Goal: Communication & Community: Participate in discussion

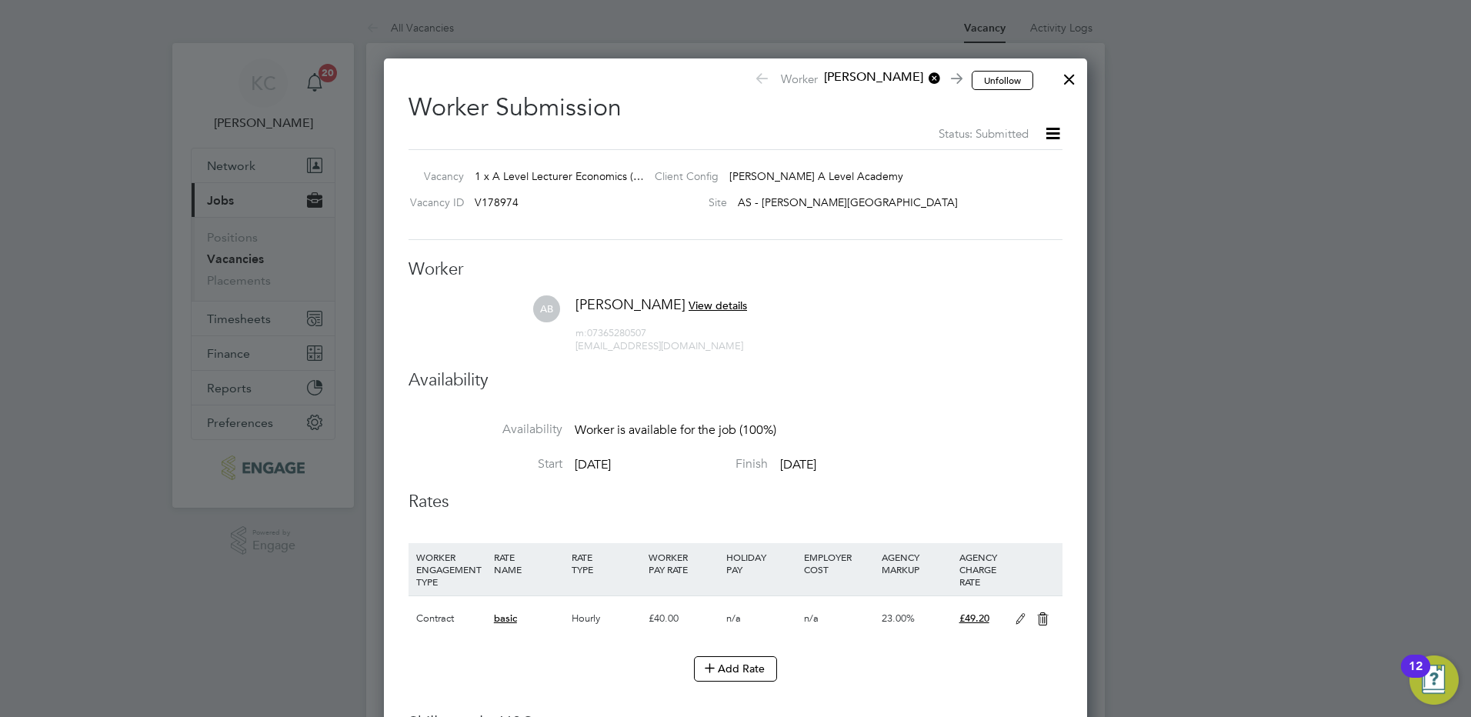
click at [1076, 78] on div at bounding box center [1070, 76] width 28 height 28
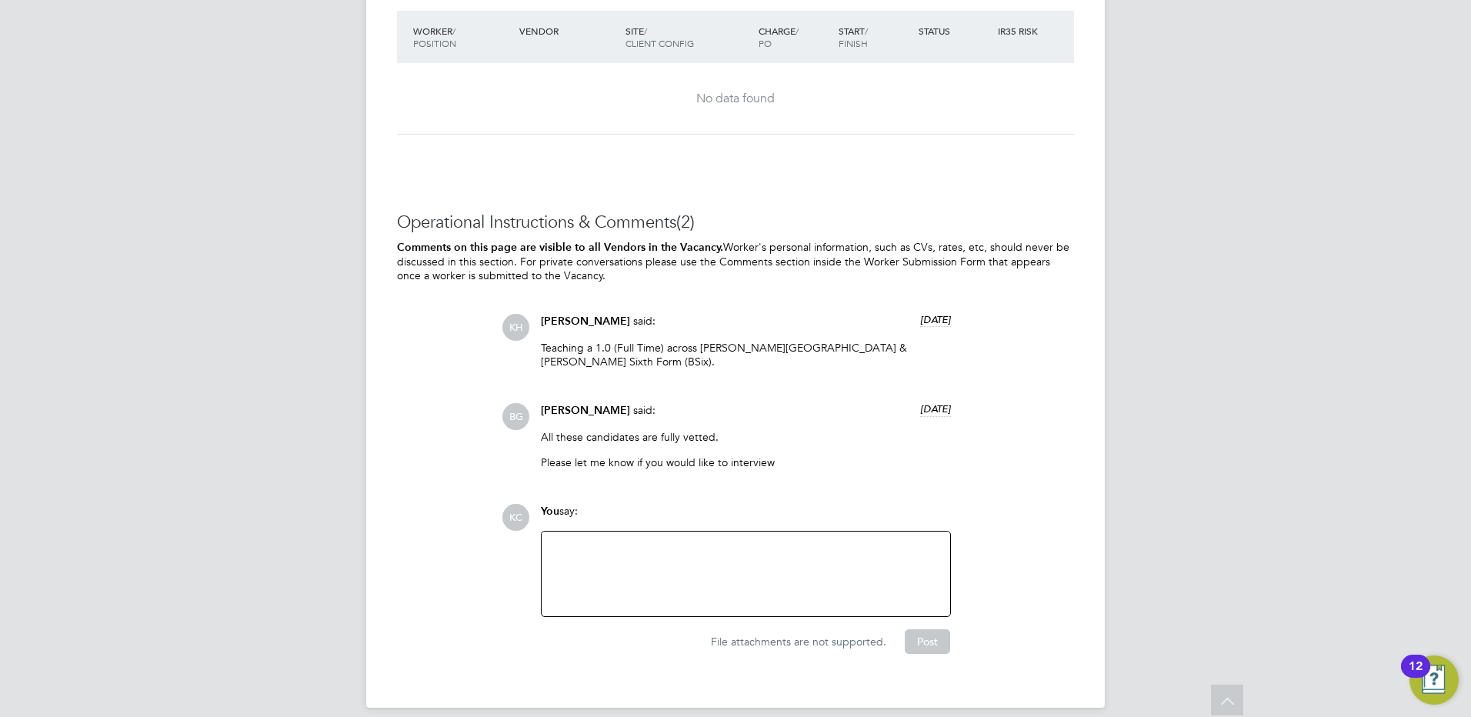
click at [747, 559] on div at bounding box center [746, 574] width 390 height 66
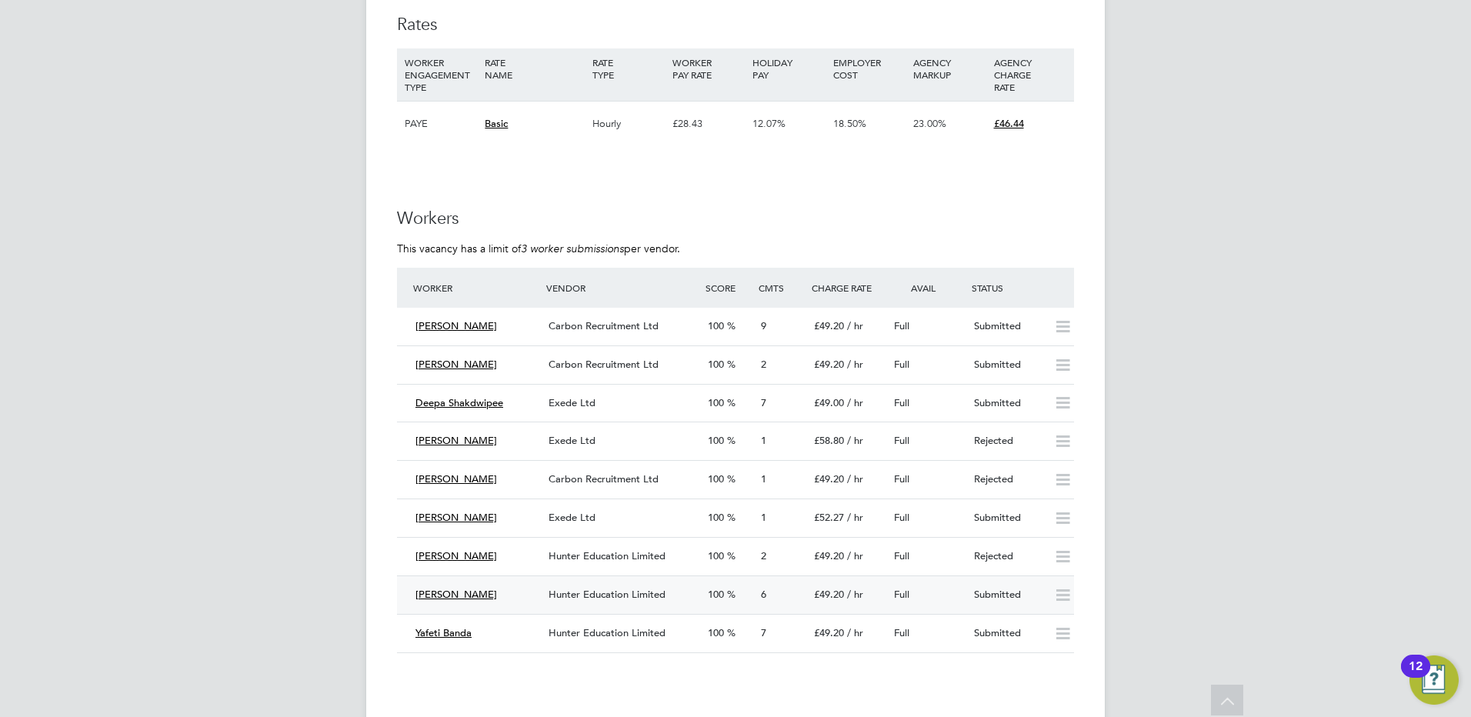
click at [591, 586] on div "Hunter Education Limited" at bounding box center [622, 595] width 159 height 25
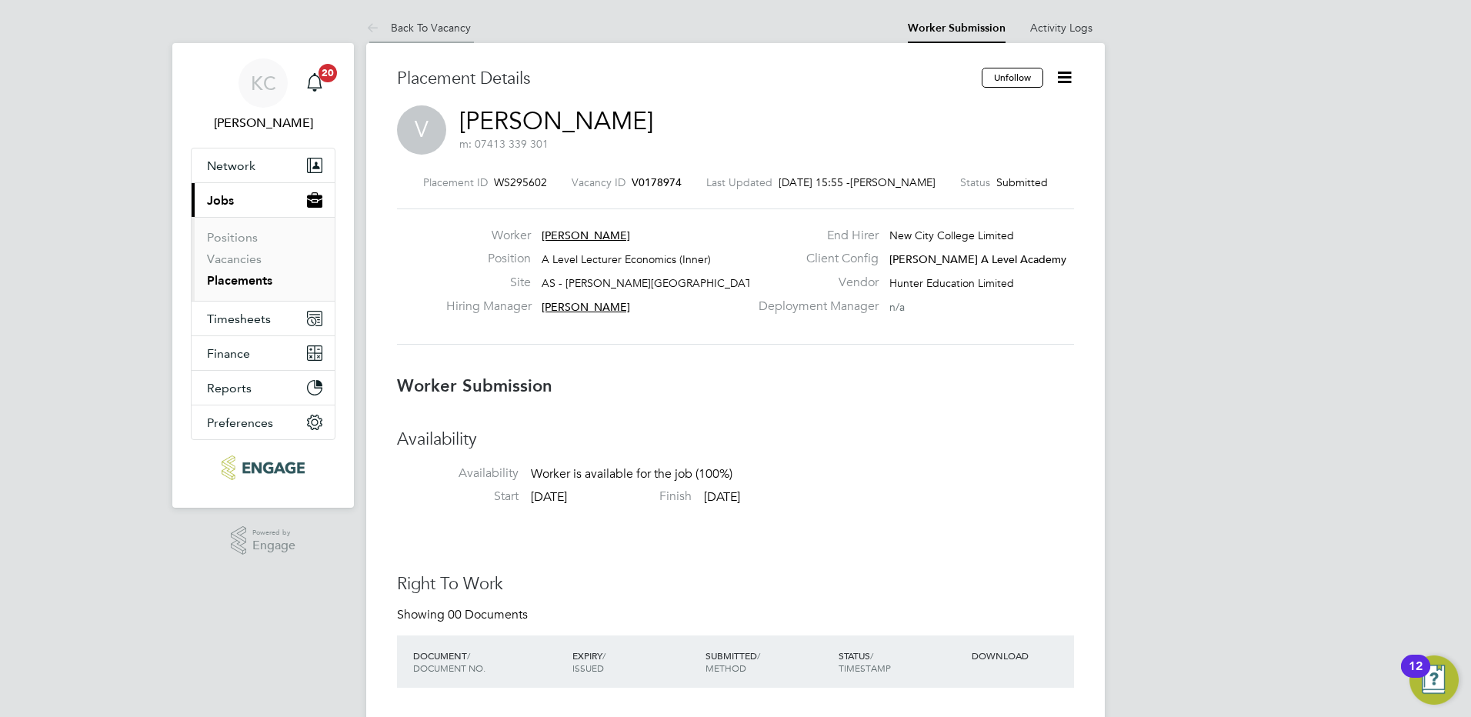
click at [421, 26] on link "Back To Vacancy" at bounding box center [418, 28] width 105 height 14
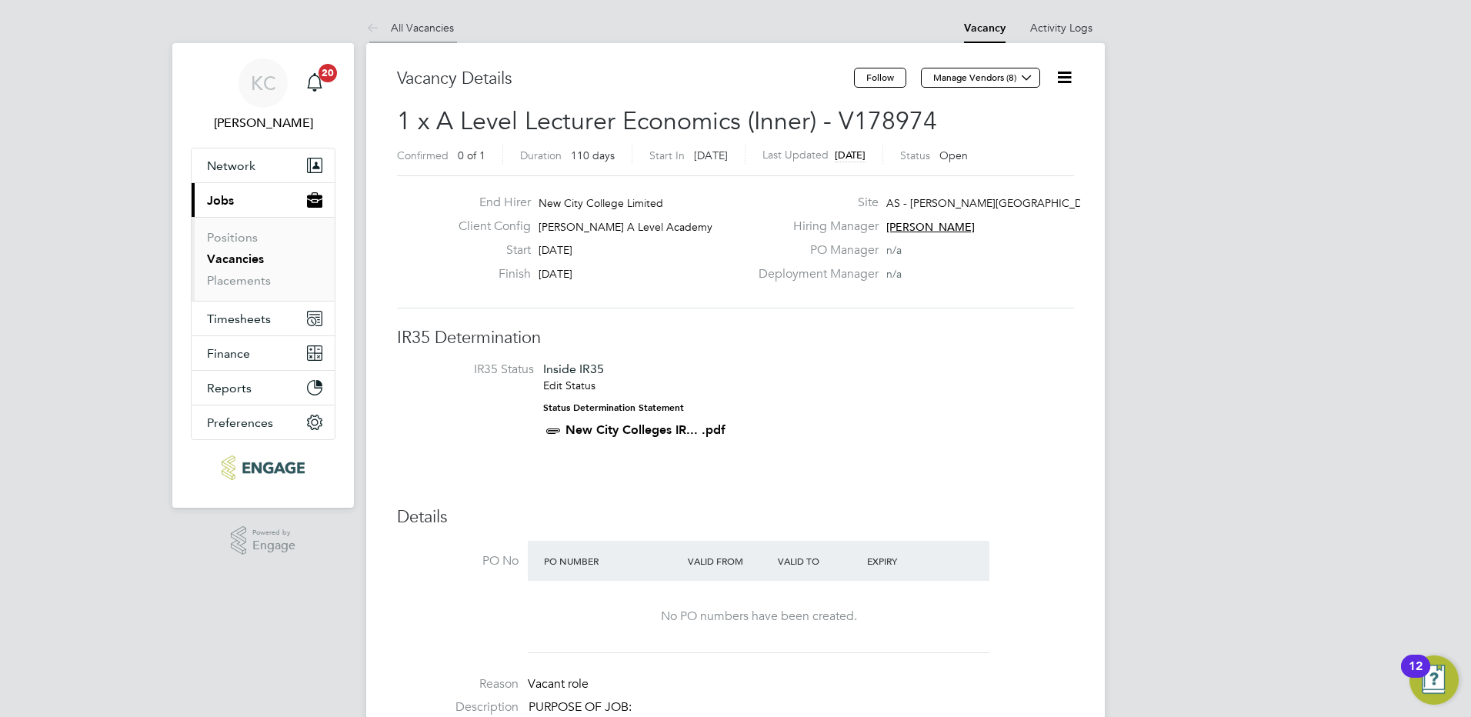
click at [431, 26] on link "All Vacancies" at bounding box center [410, 28] width 88 height 14
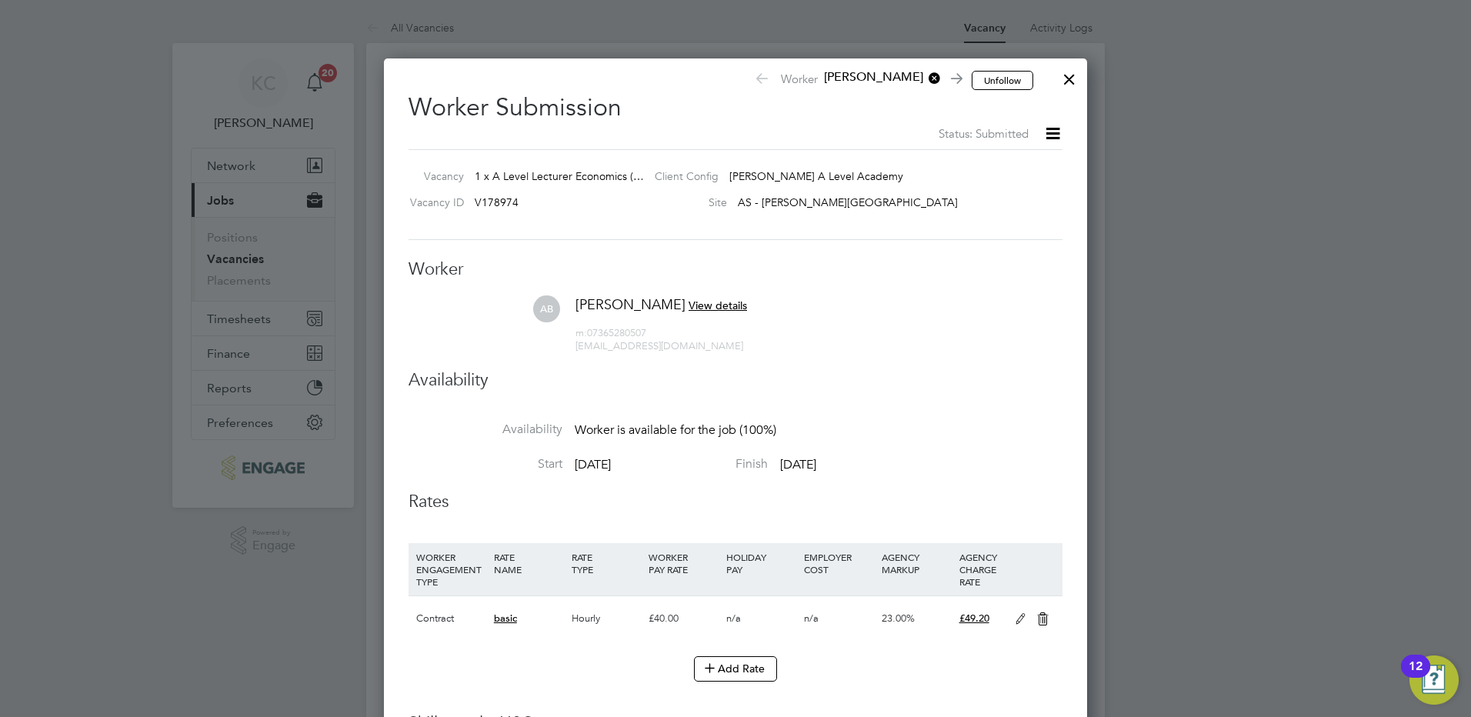
click at [1074, 80] on div at bounding box center [1070, 76] width 28 height 28
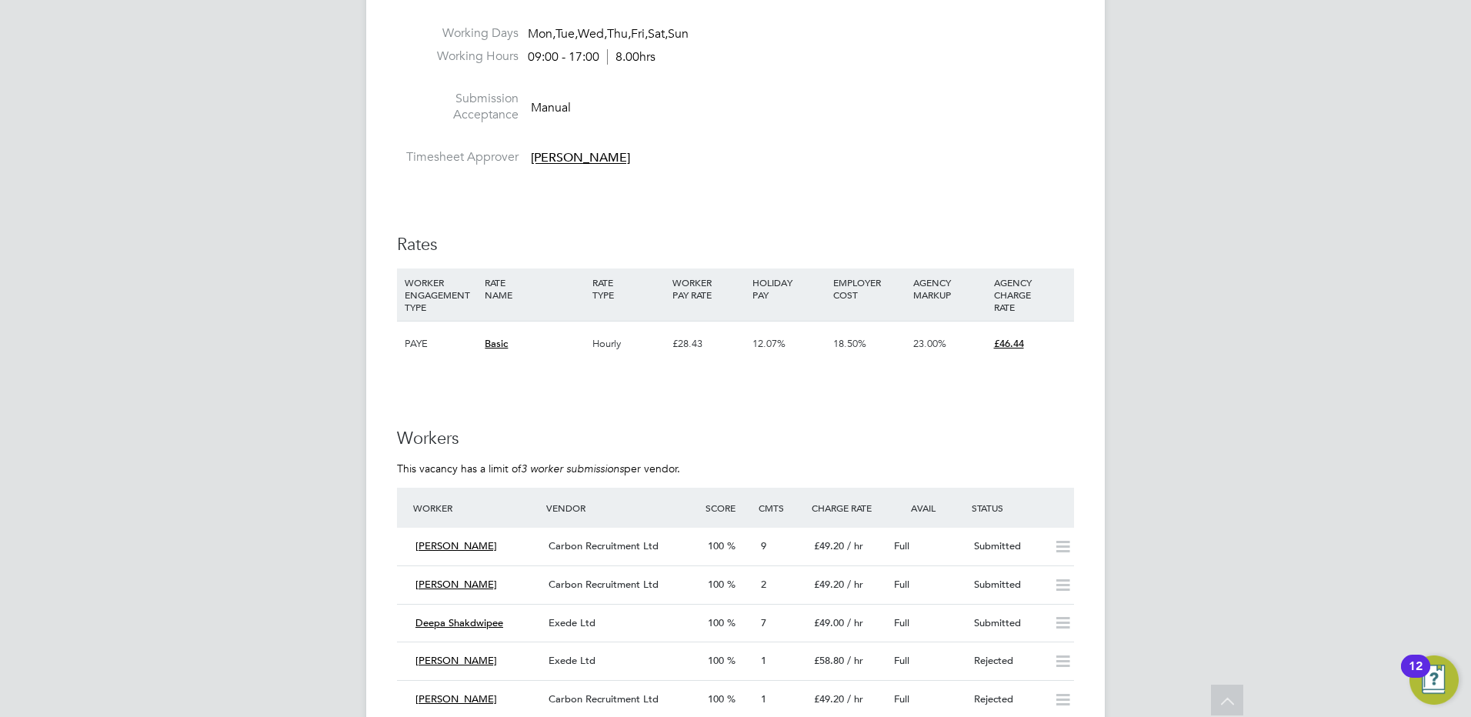
scroll to position [2693, 0]
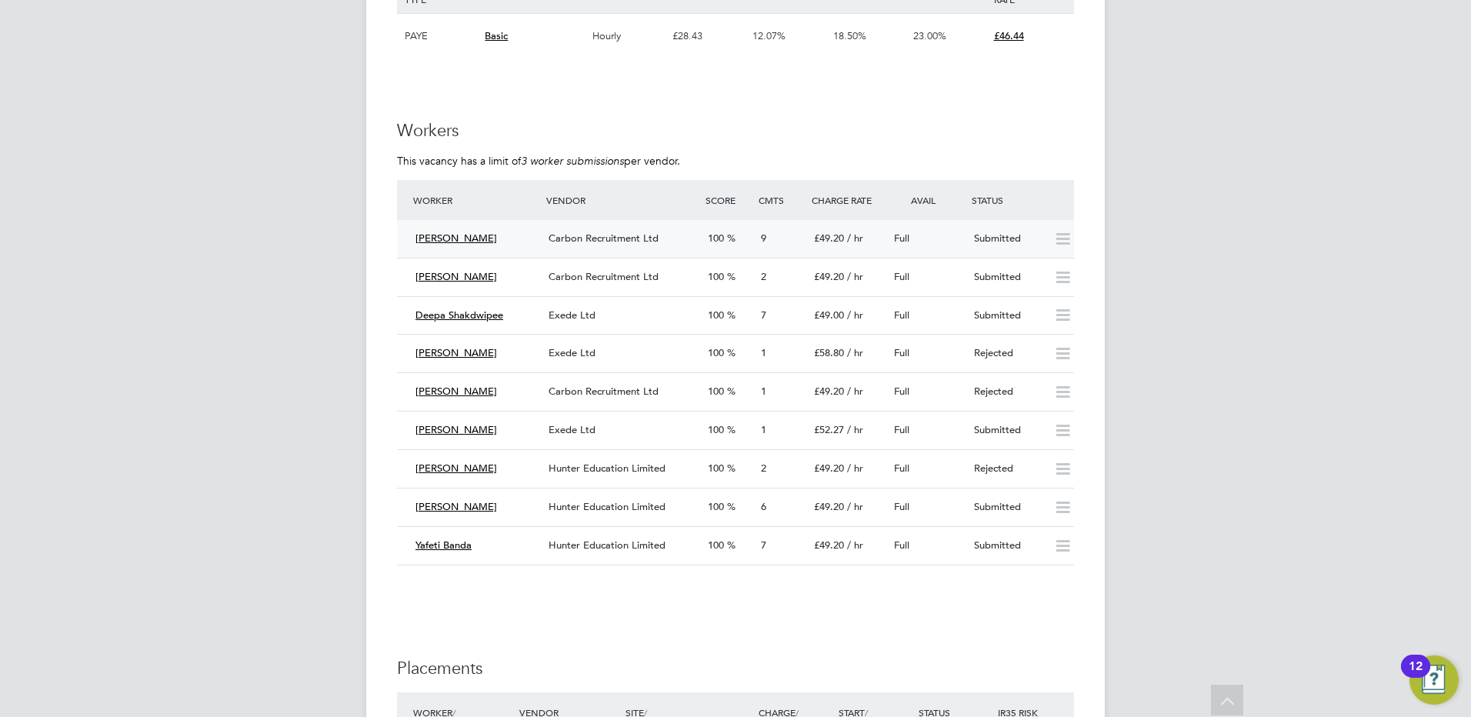
click at [582, 231] on div "Carbon Recruitment Ltd" at bounding box center [622, 238] width 159 height 25
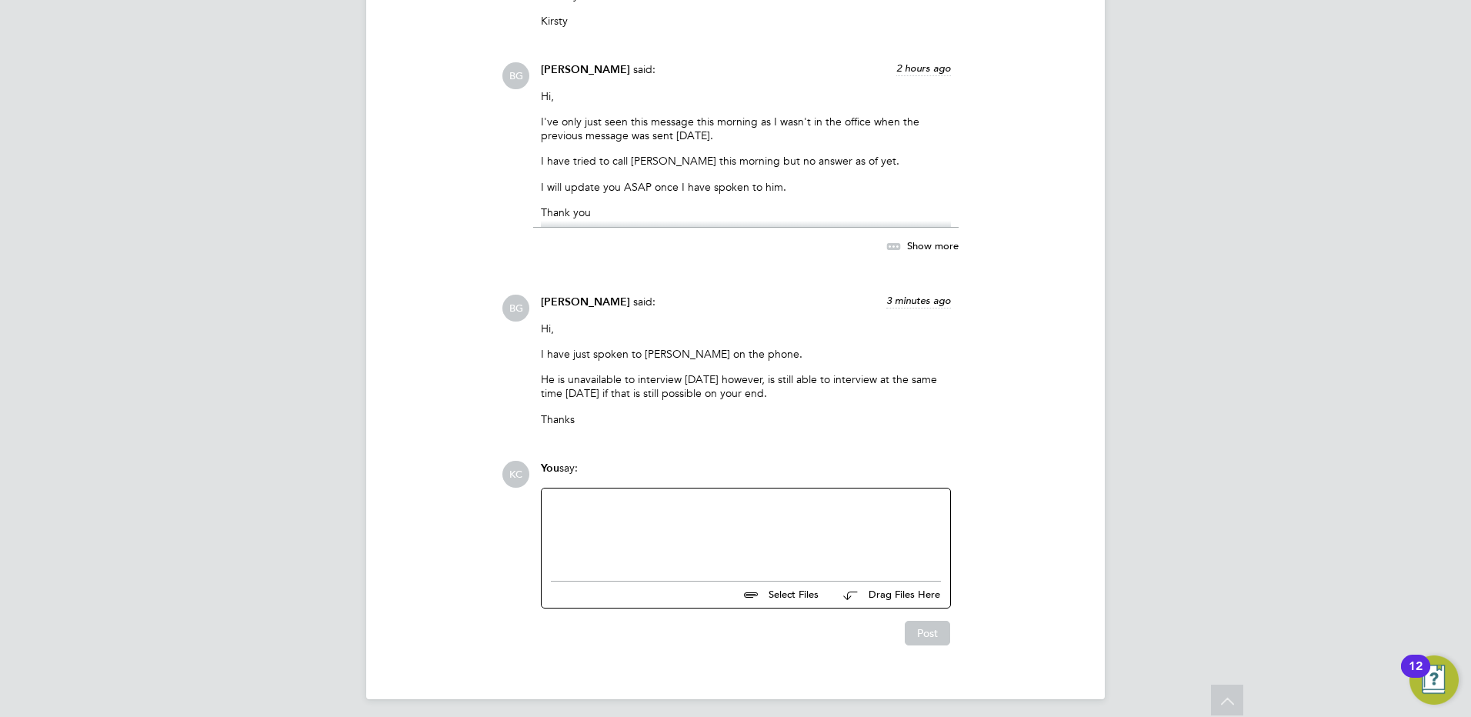
scroll to position [2360, 0]
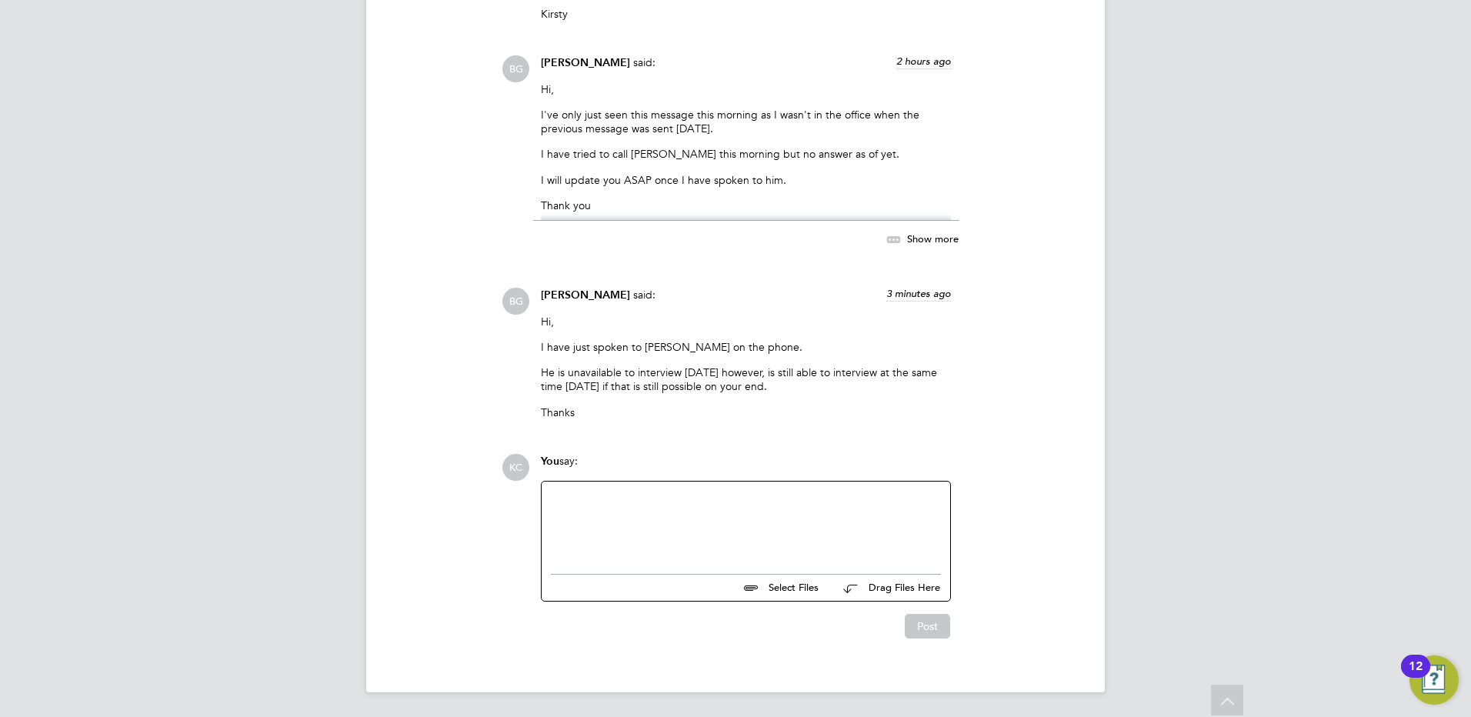
click at [696, 511] on div at bounding box center [746, 524] width 390 height 66
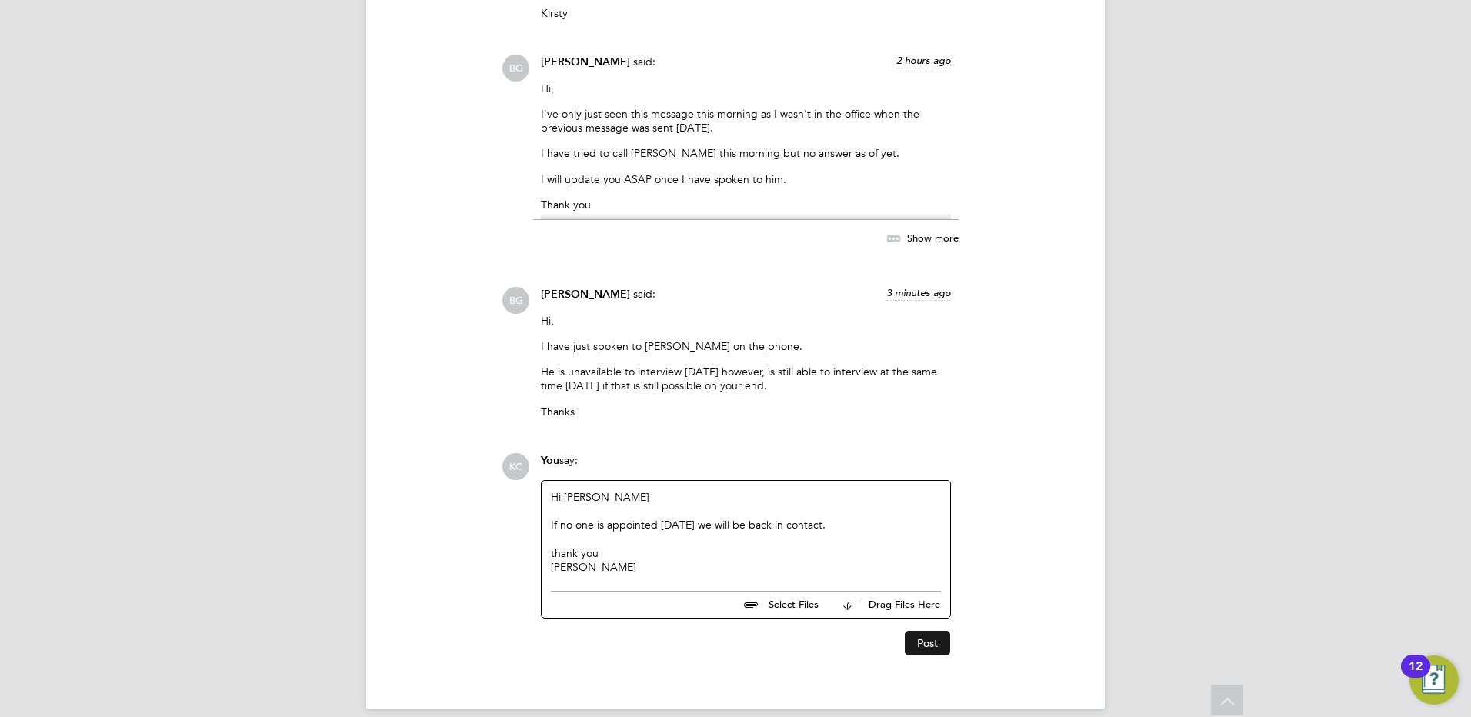
click at [937, 653] on button "Post" at bounding box center [927, 643] width 45 height 25
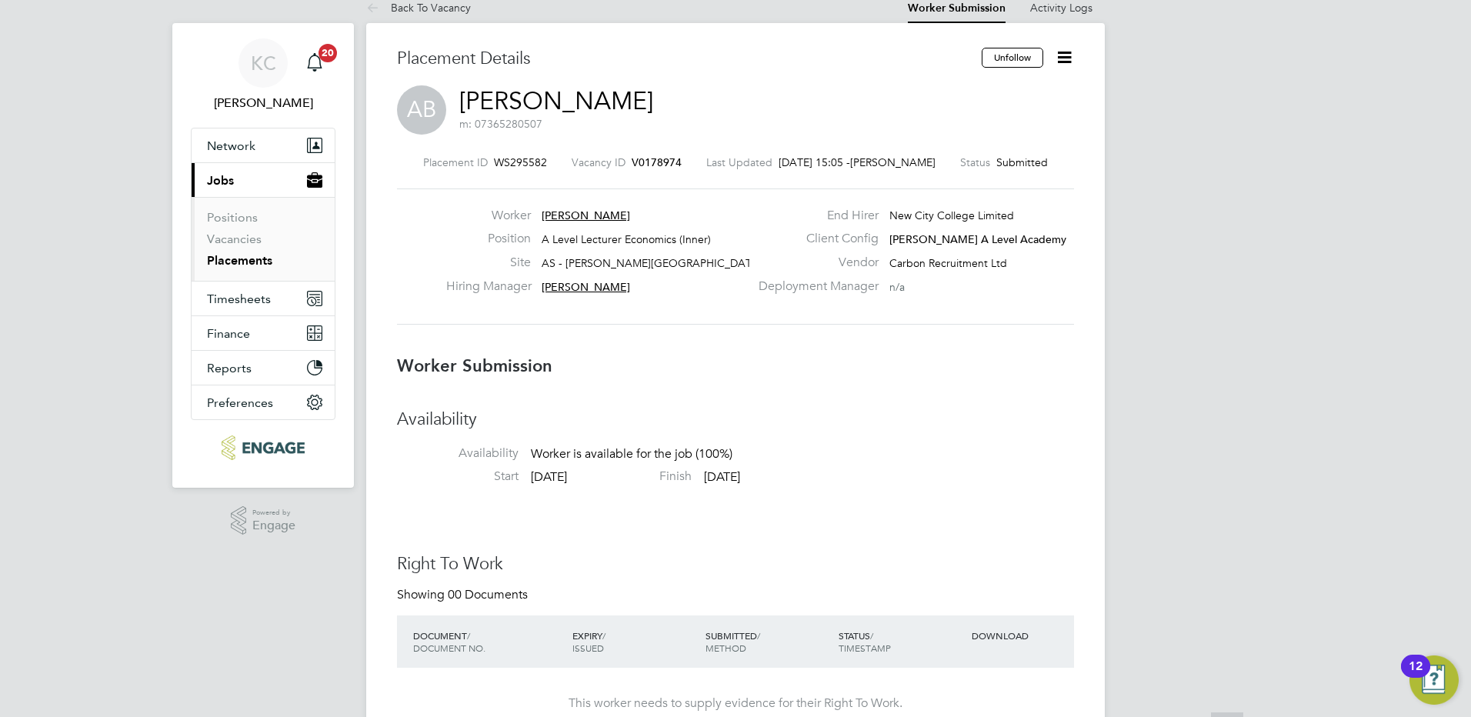
scroll to position [0, 0]
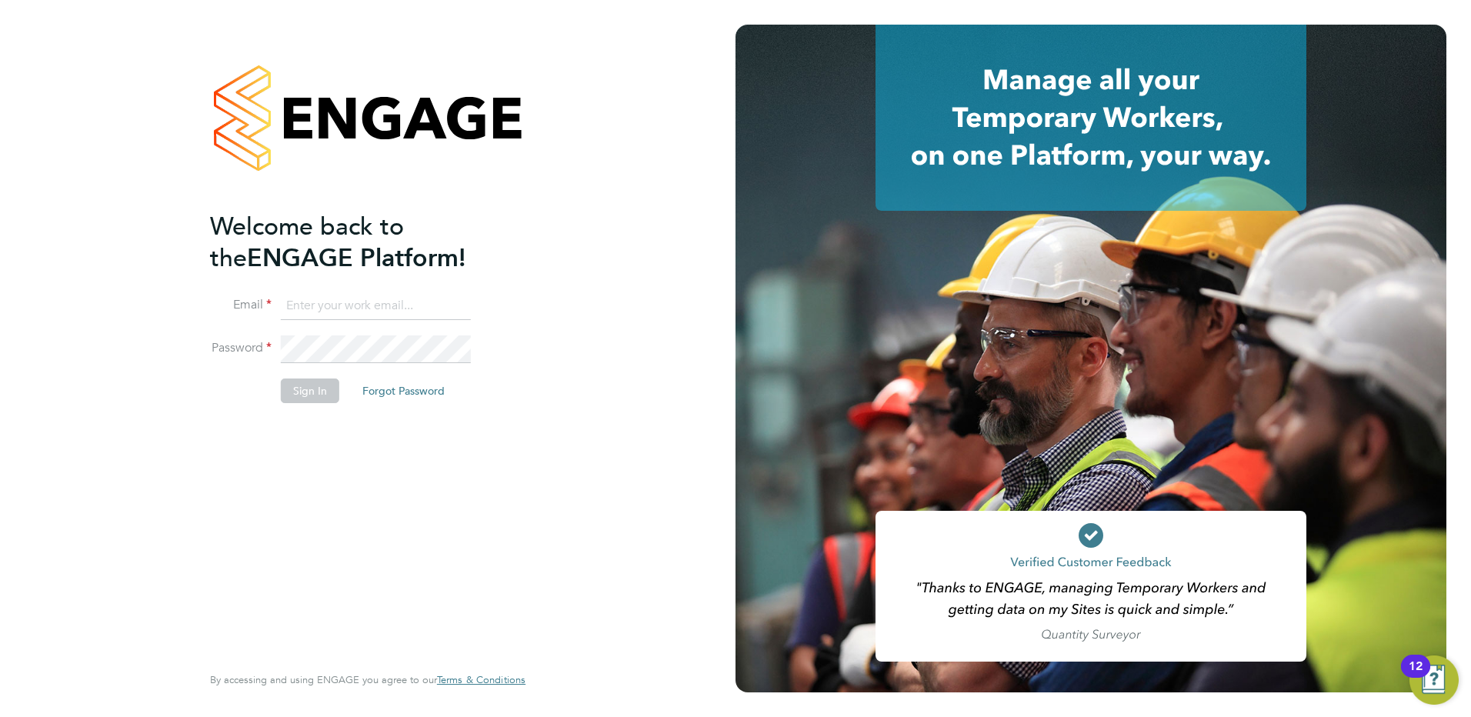
type input "Kerry.Cattle@ncclondon.ac.uk"
click at [303, 389] on button "Sign In" at bounding box center [310, 391] width 58 height 25
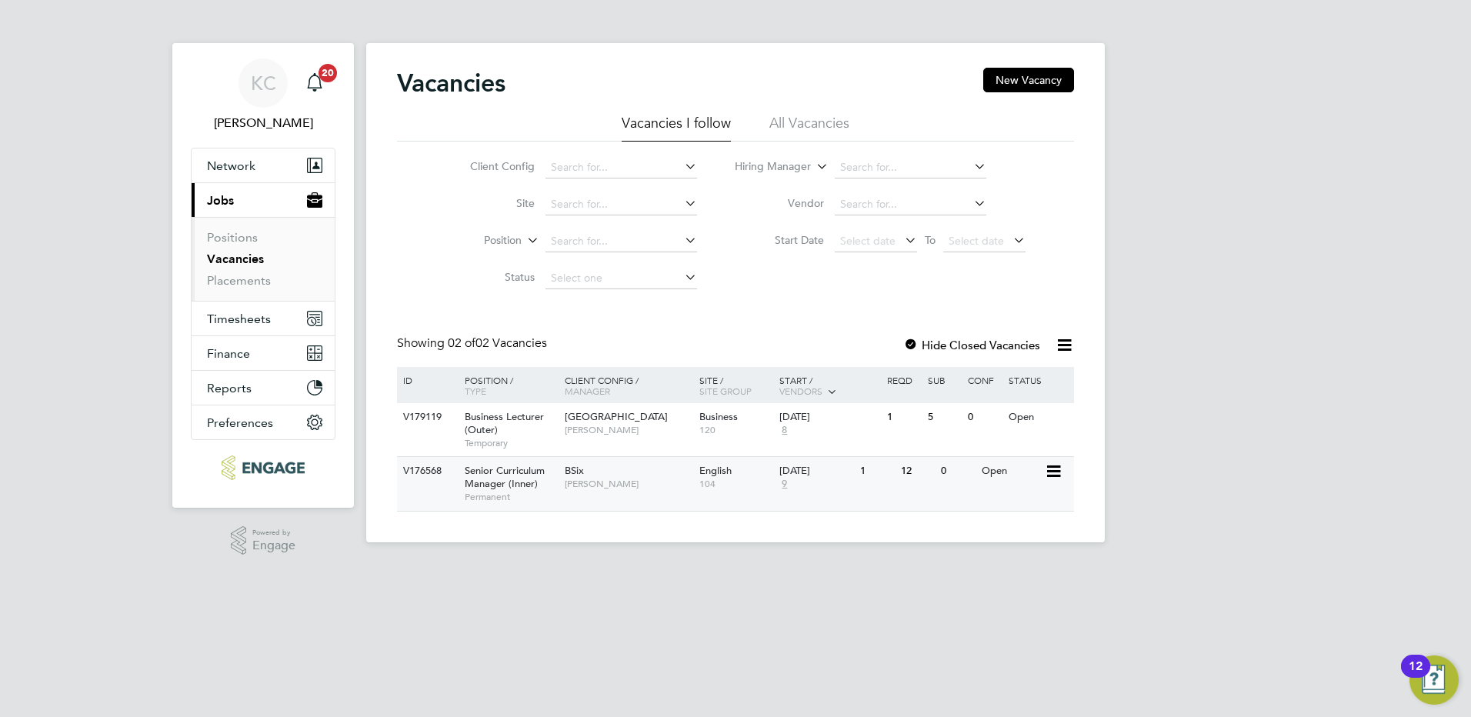
click at [575, 482] on span "[PERSON_NAME]" at bounding box center [628, 484] width 127 height 12
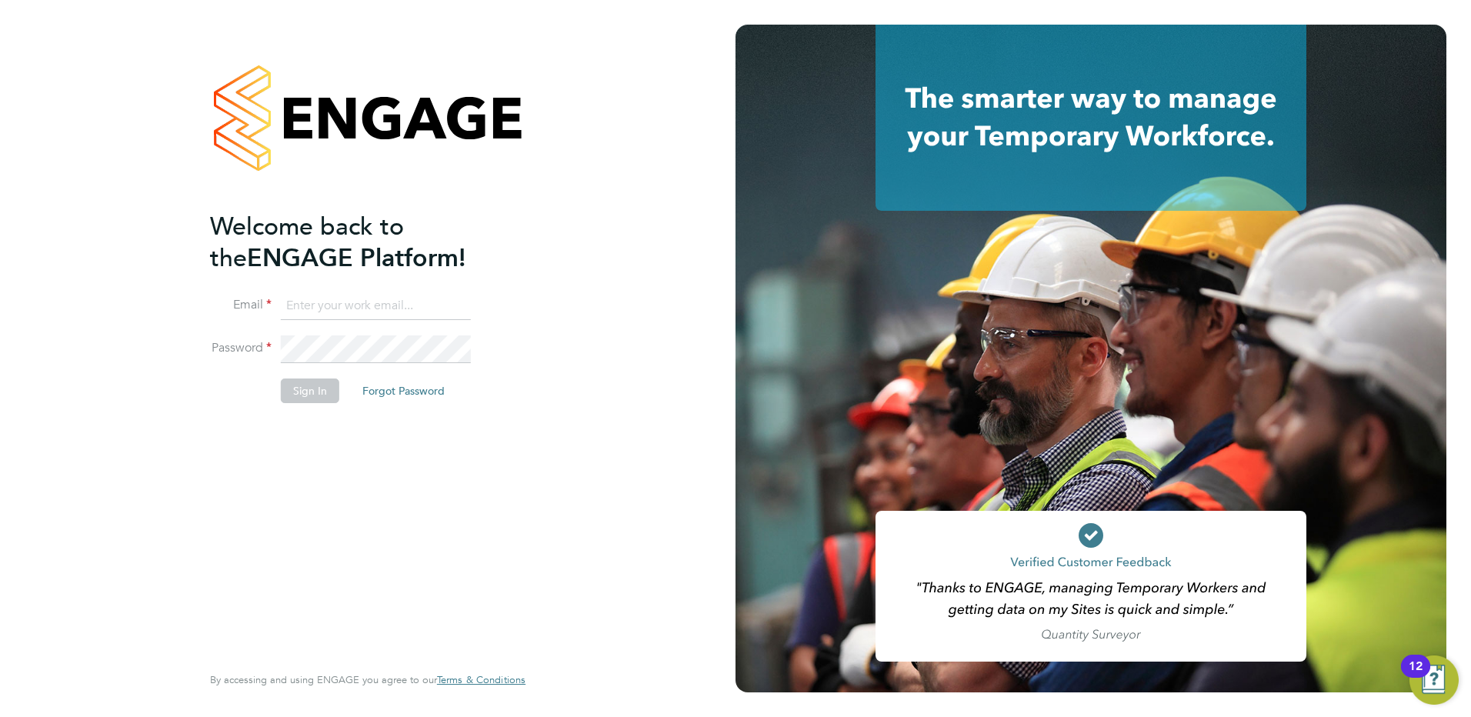
type input "Kerry.Cattle@ncclondon.ac.uk"
click at [309, 399] on button "Sign In" at bounding box center [310, 391] width 58 height 25
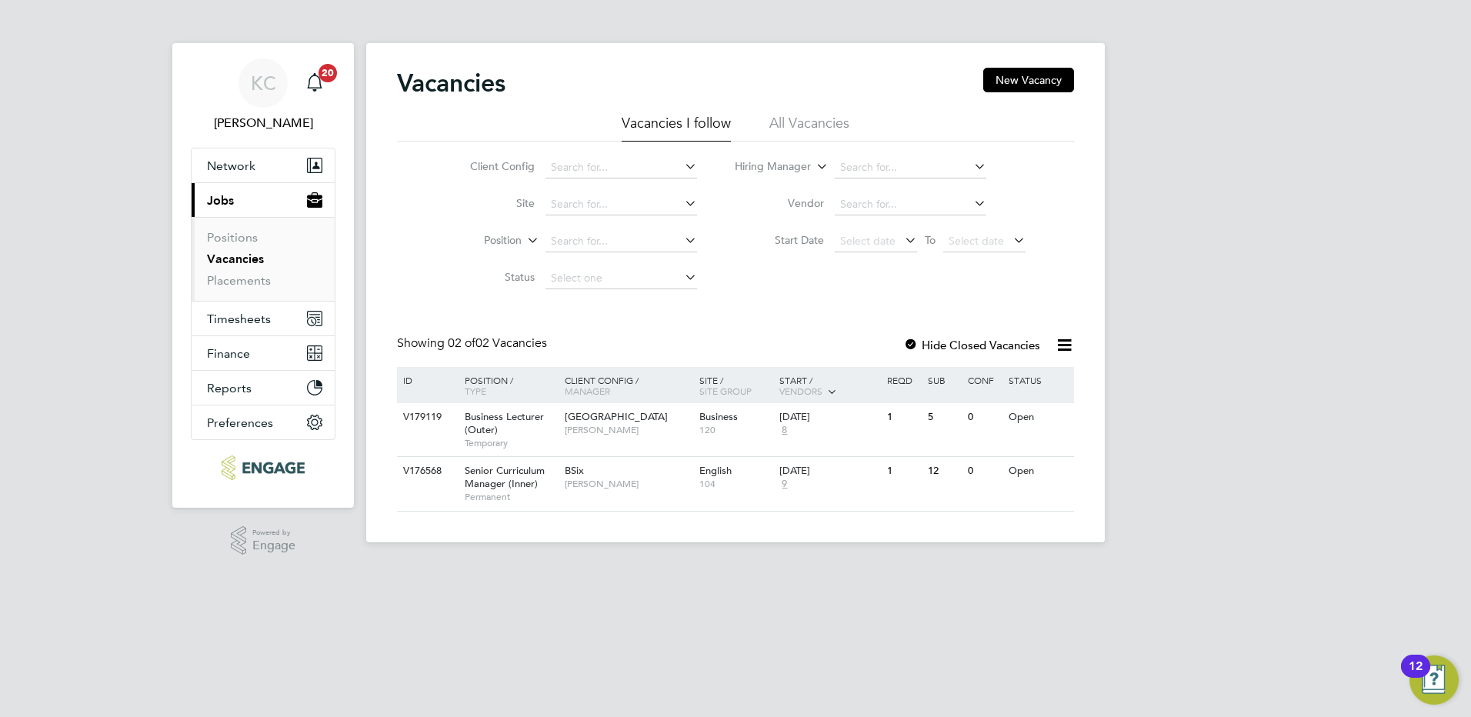
click at [877, 142] on div "Client Config Site Position Status Hiring Manager Vendor Start Date Select date…" at bounding box center [735, 219] width 677 height 155
click at [848, 162] on input at bounding box center [911, 168] width 152 height 22
click at [854, 184] on b "[PERSON_NAME]" at bounding box center [884, 188] width 89 height 13
type input "[PERSON_NAME]"
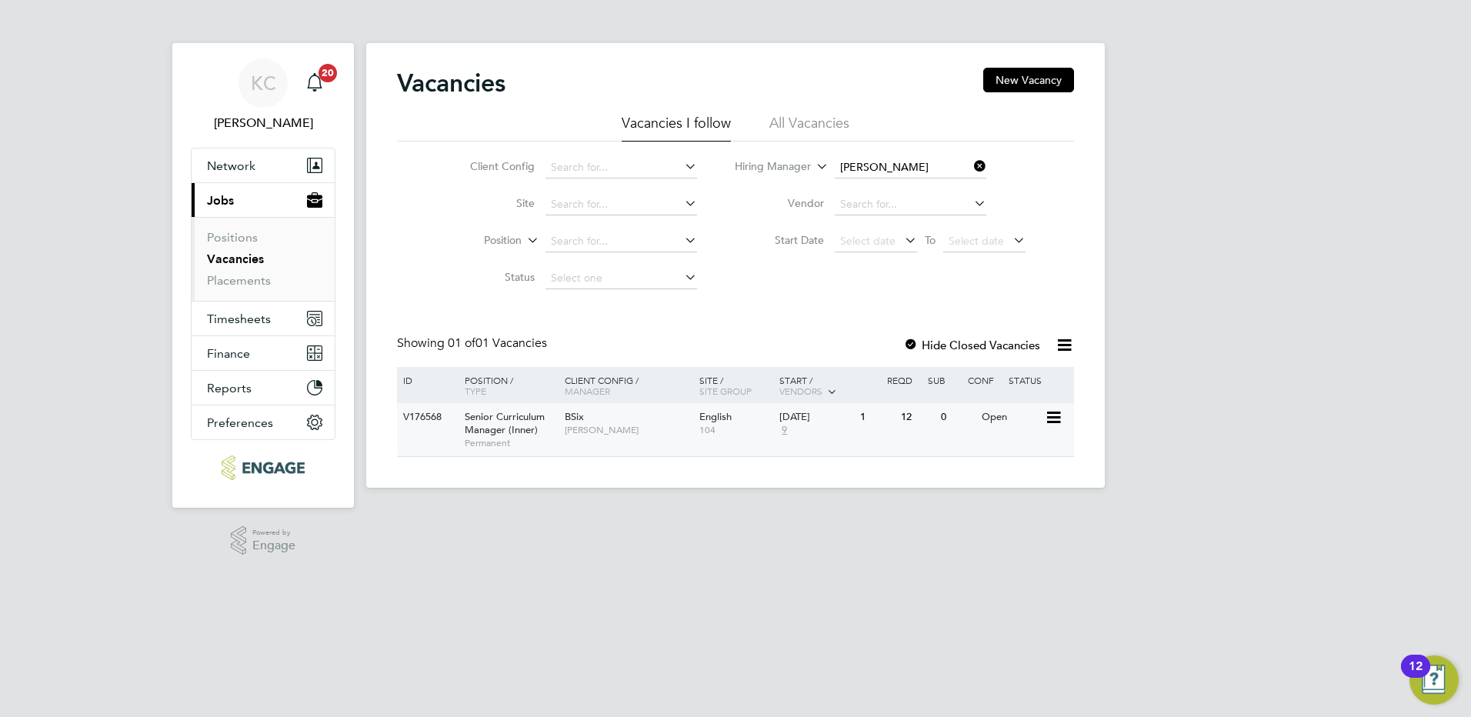
click at [614, 421] on div "BSix Fiona Matthews" at bounding box center [628, 423] width 135 height 40
click at [971, 170] on icon at bounding box center [971, 166] width 0 height 22
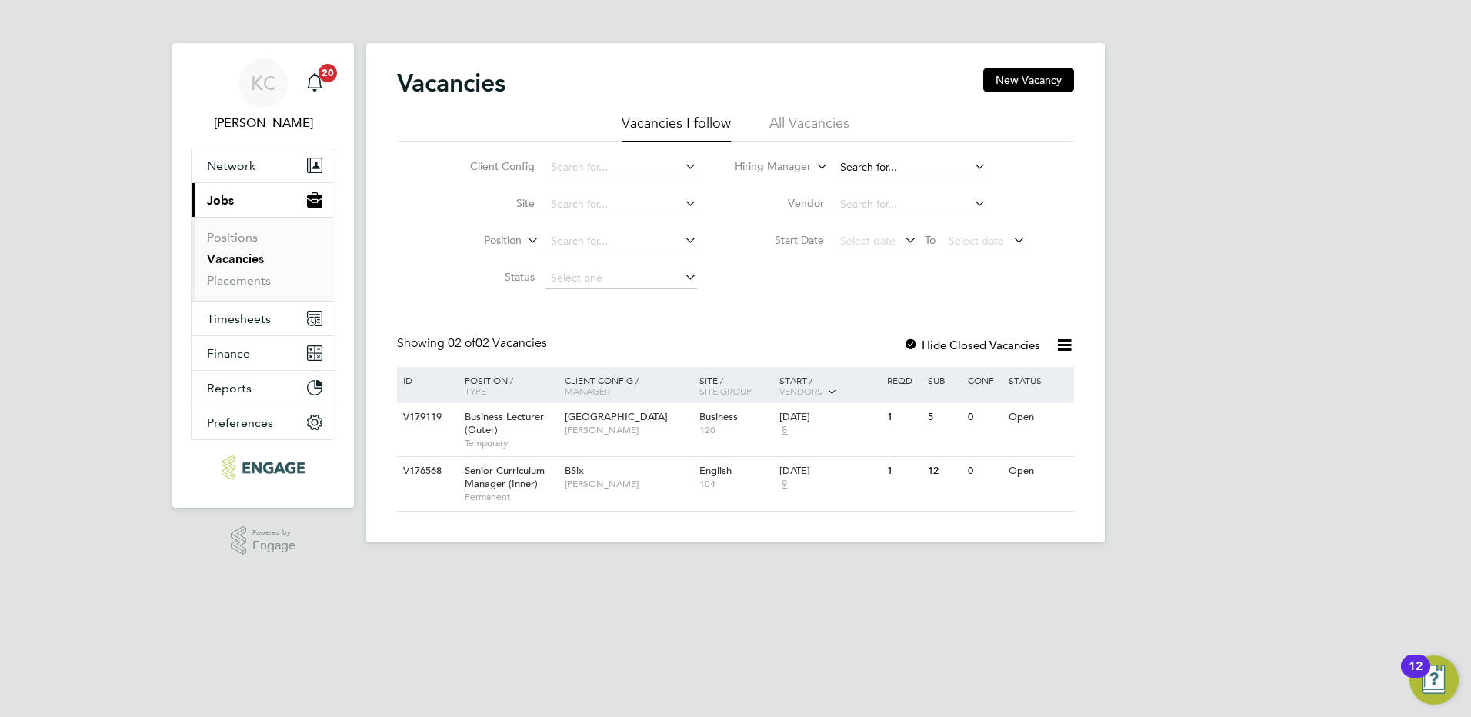
click at [858, 162] on input at bounding box center [911, 168] width 152 height 22
click at [893, 369] on li "Ste phen Brayshaw" at bounding box center [909, 372] width 153 height 21
type input "Stephen Brayshaw"
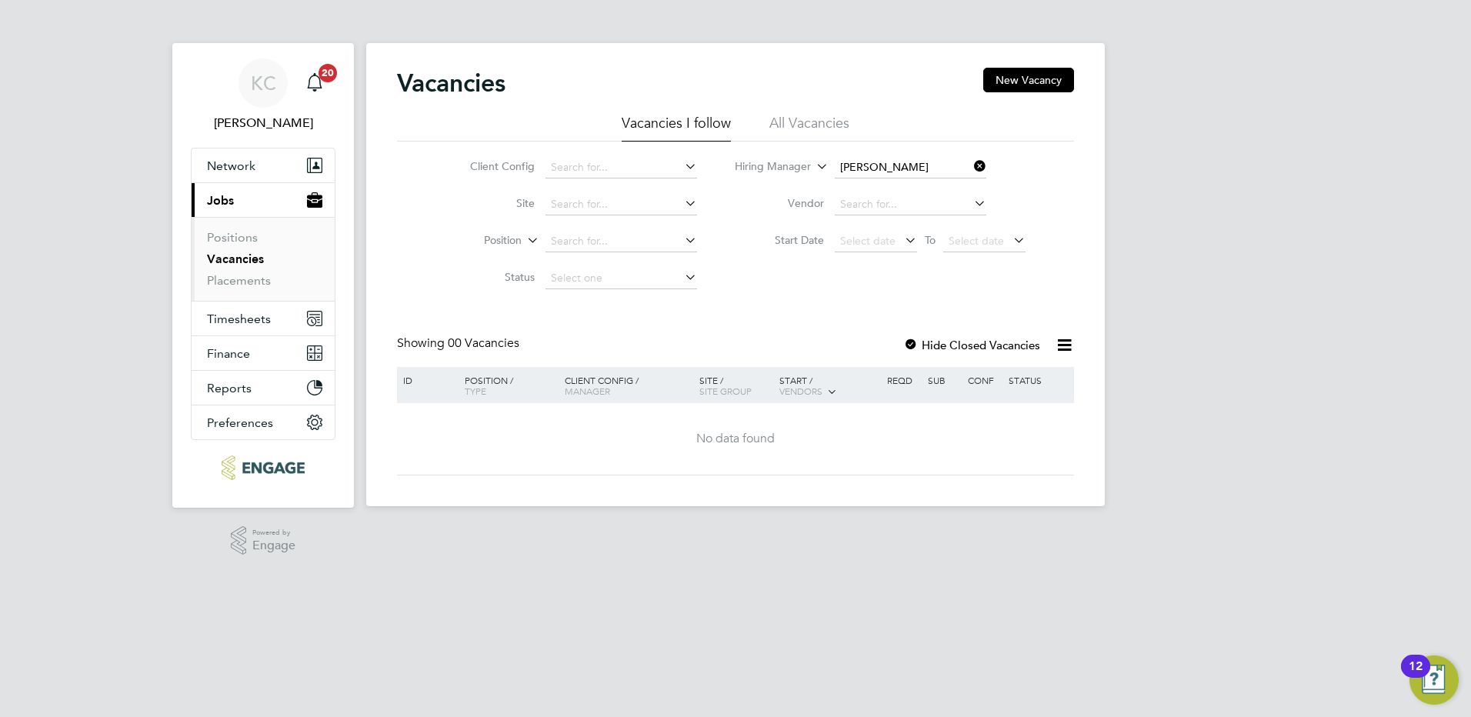
click at [791, 121] on li "All Vacancies" at bounding box center [810, 128] width 80 height 28
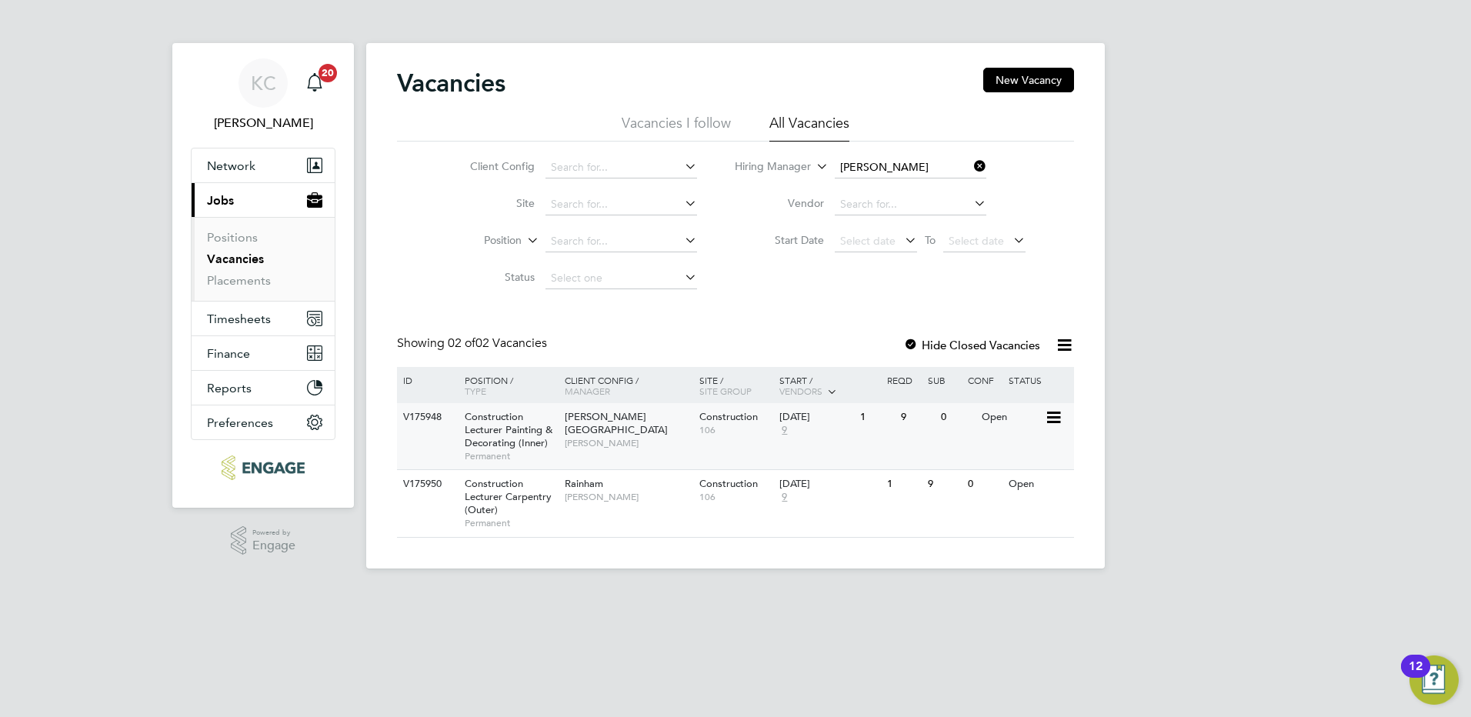
click at [569, 444] on div "V175948 Construction Lecturer Painting & Decorating (Inner) Permanent Hackney C…" at bounding box center [735, 436] width 677 height 66
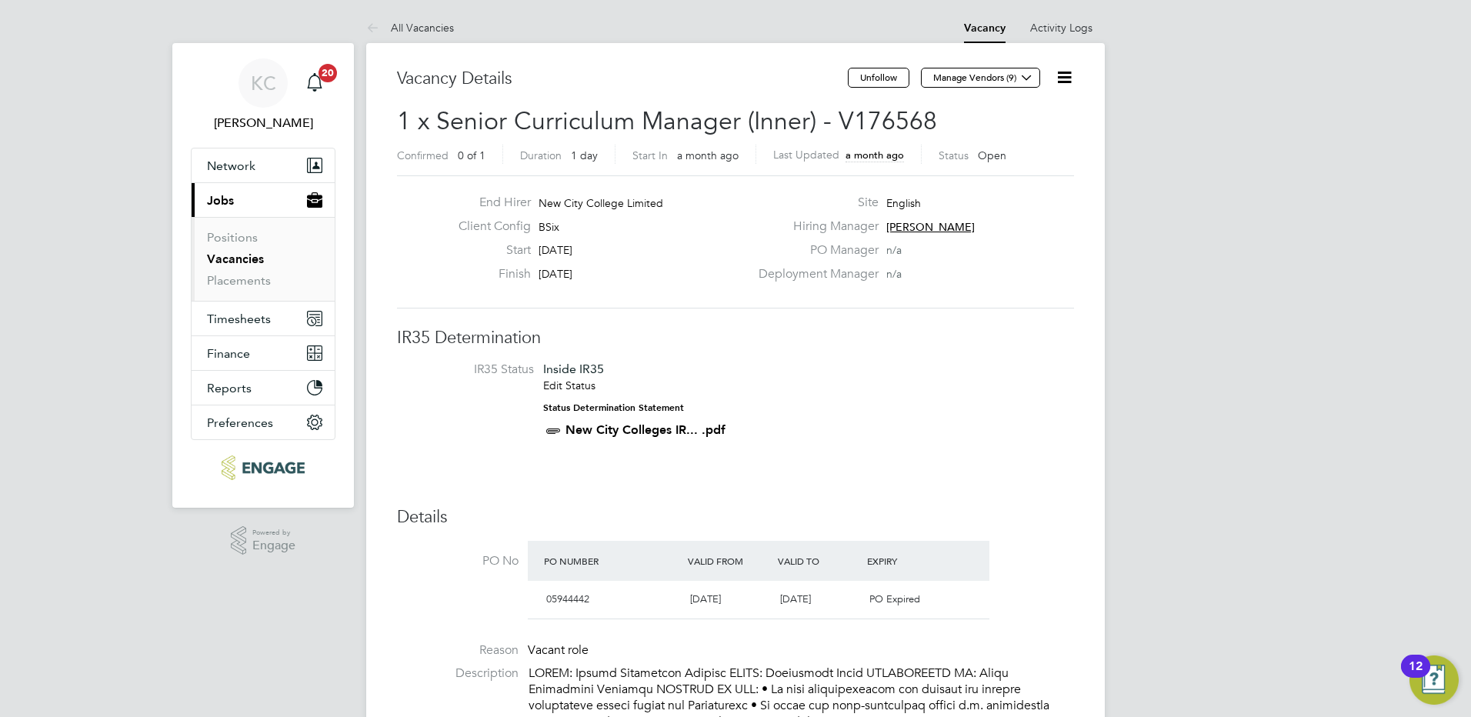
click at [247, 292] on ul "Positions Vacancies Placements" at bounding box center [263, 259] width 143 height 84
click at [248, 280] on link "Placements" at bounding box center [239, 280] width 64 height 15
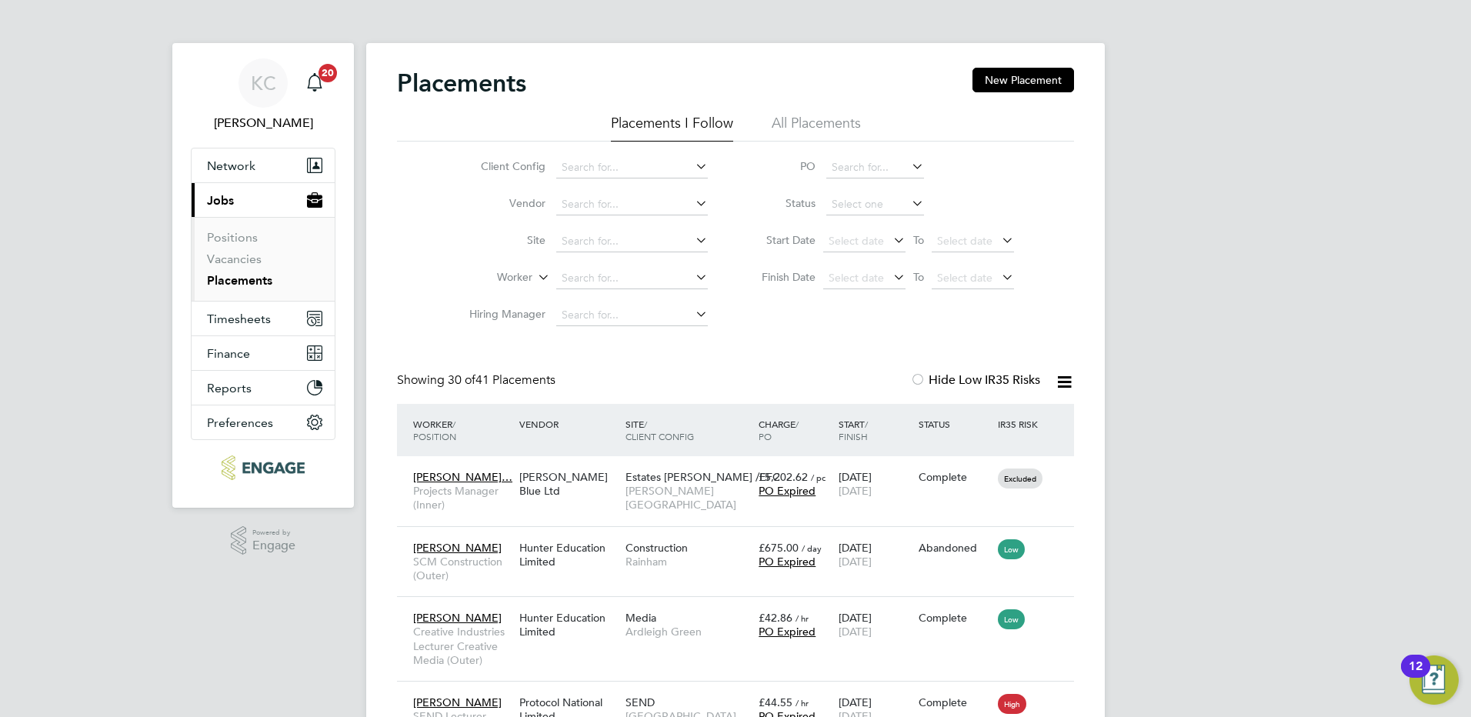
click at [816, 129] on li "All Placements" at bounding box center [816, 128] width 89 height 28
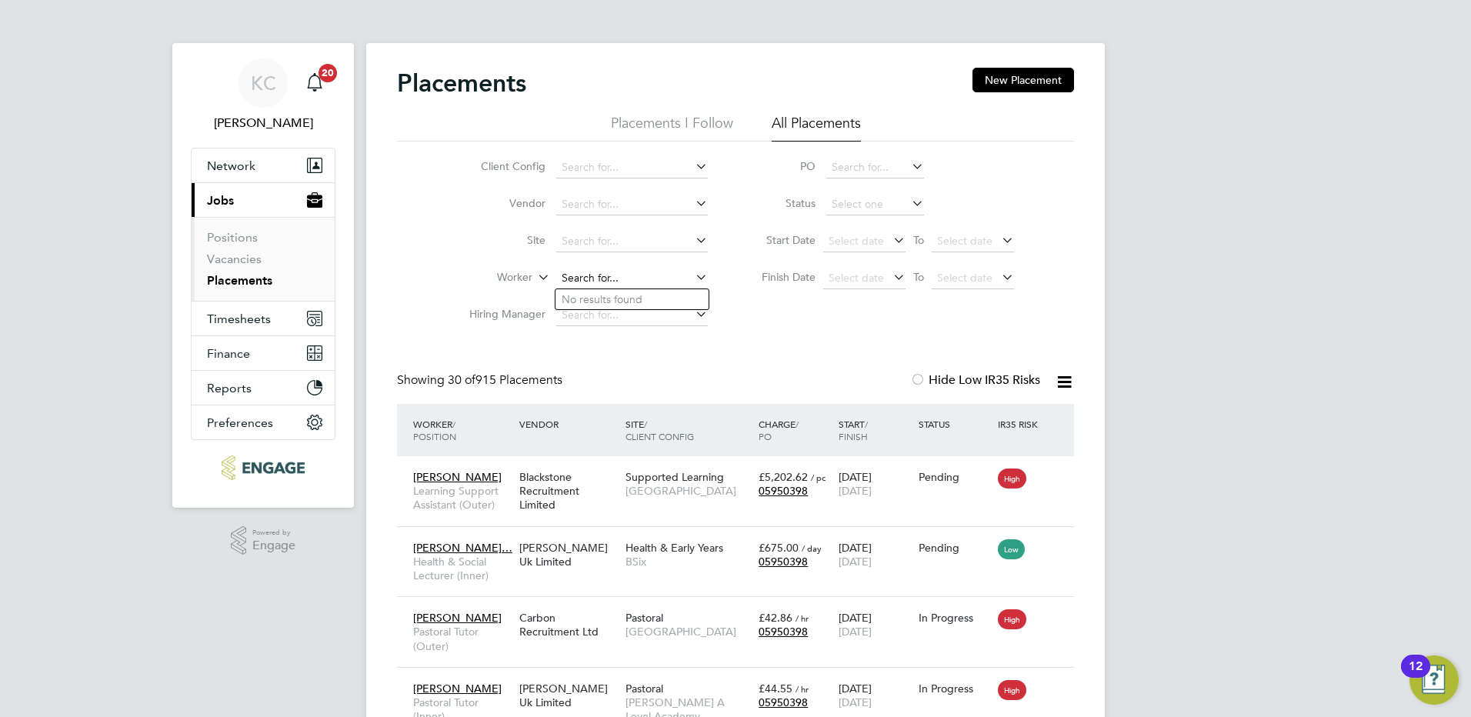
click at [609, 281] on input at bounding box center [632, 279] width 152 height 22
click at [585, 299] on b "Asiya" at bounding box center [575, 299] width 27 height 13
type input "[PERSON_NAME]"
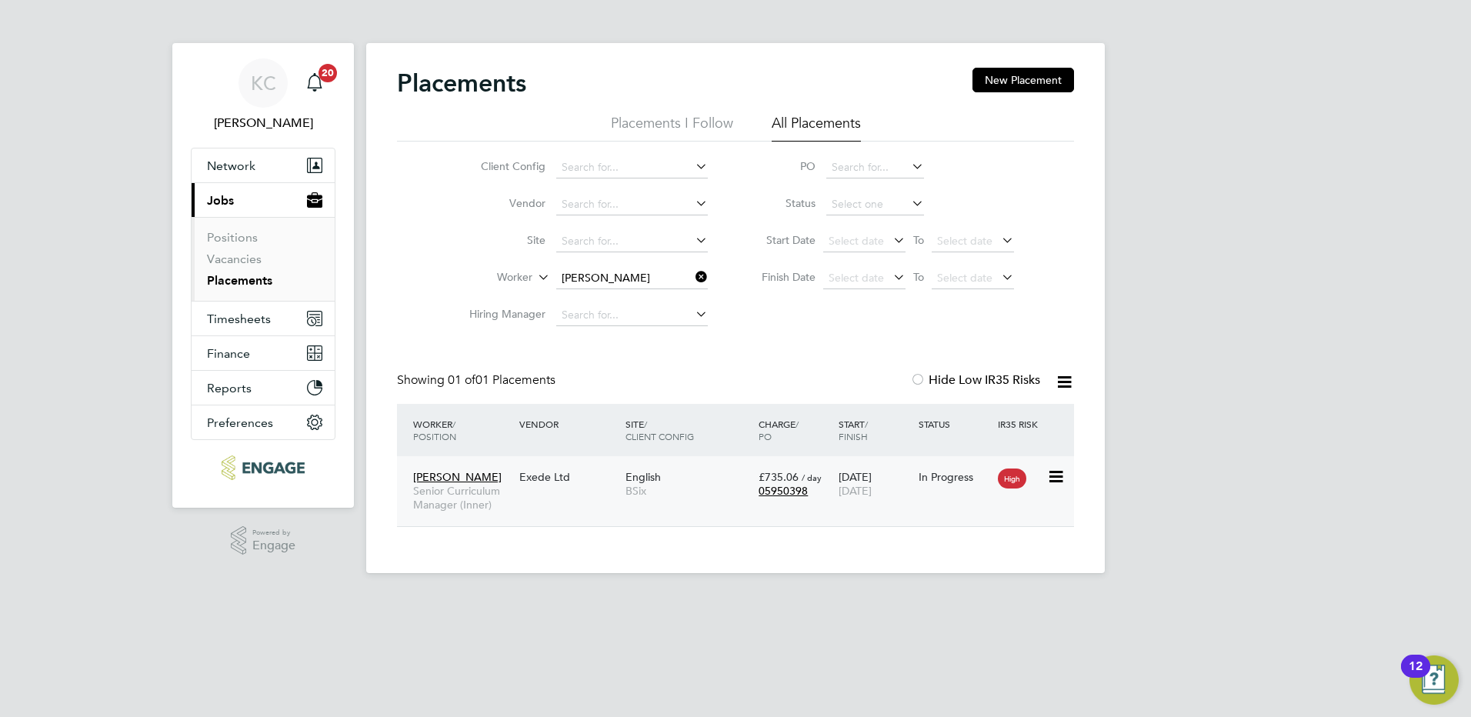
click at [617, 474] on div "Exede Ltd" at bounding box center [569, 476] width 106 height 29
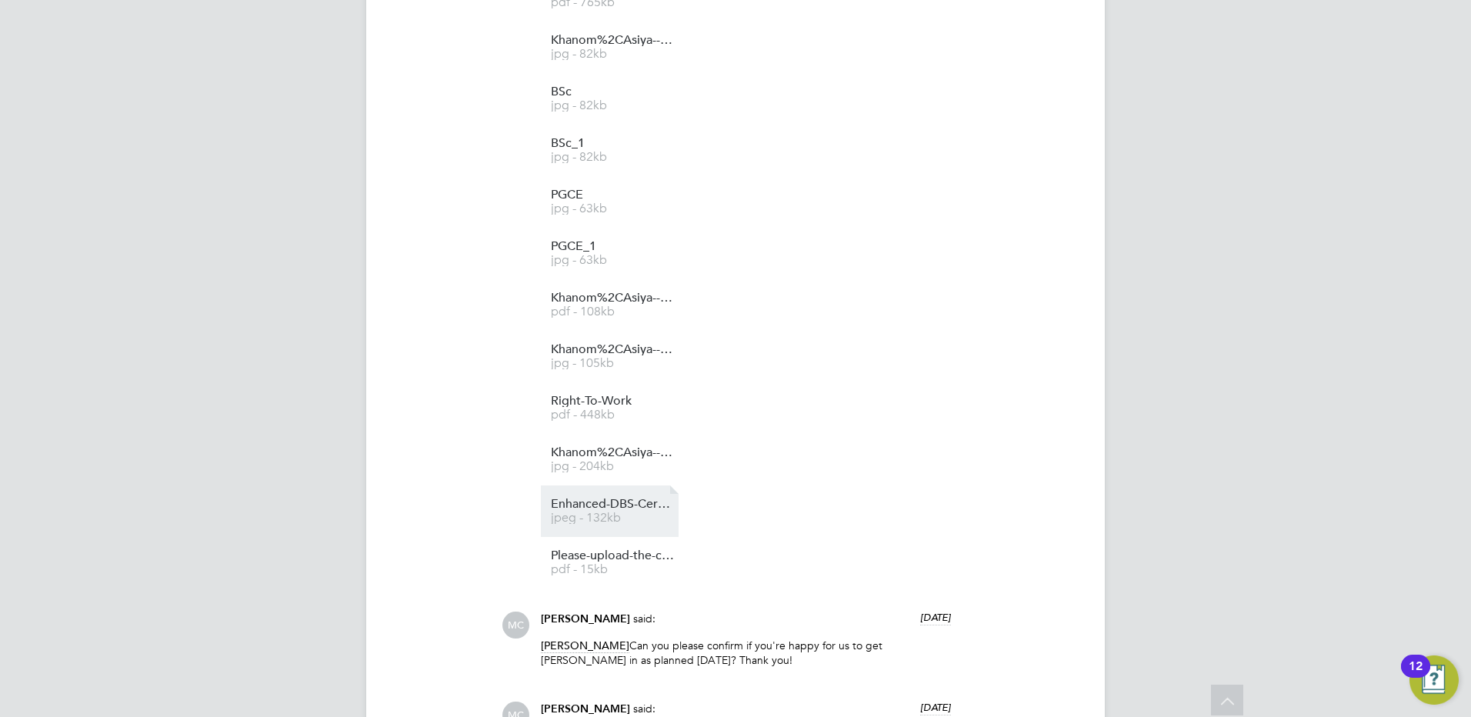
click at [609, 508] on span "Enhanced-DBS-Certificate" at bounding box center [612, 505] width 123 height 12
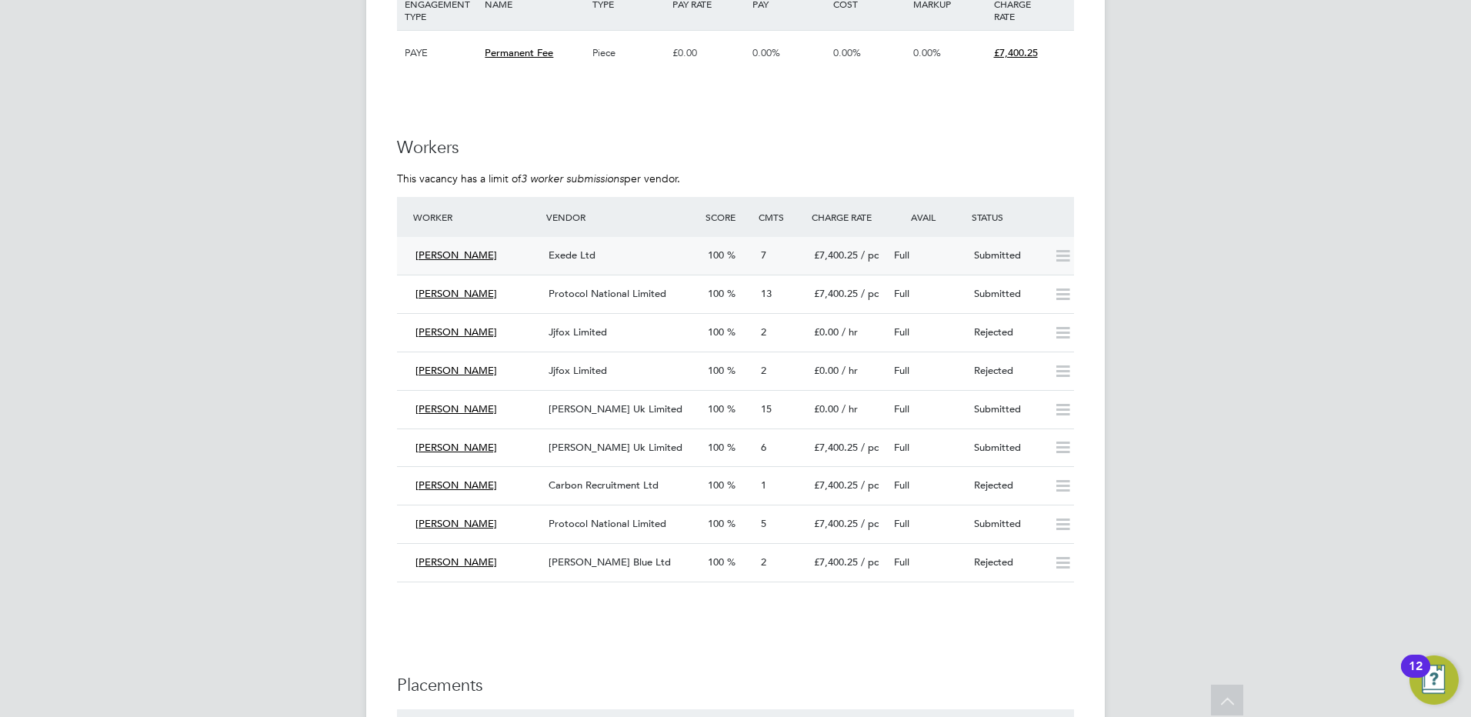
click at [695, 252] on div "Exede Ltd" at bounding box center [622, 255] width 159 height 25
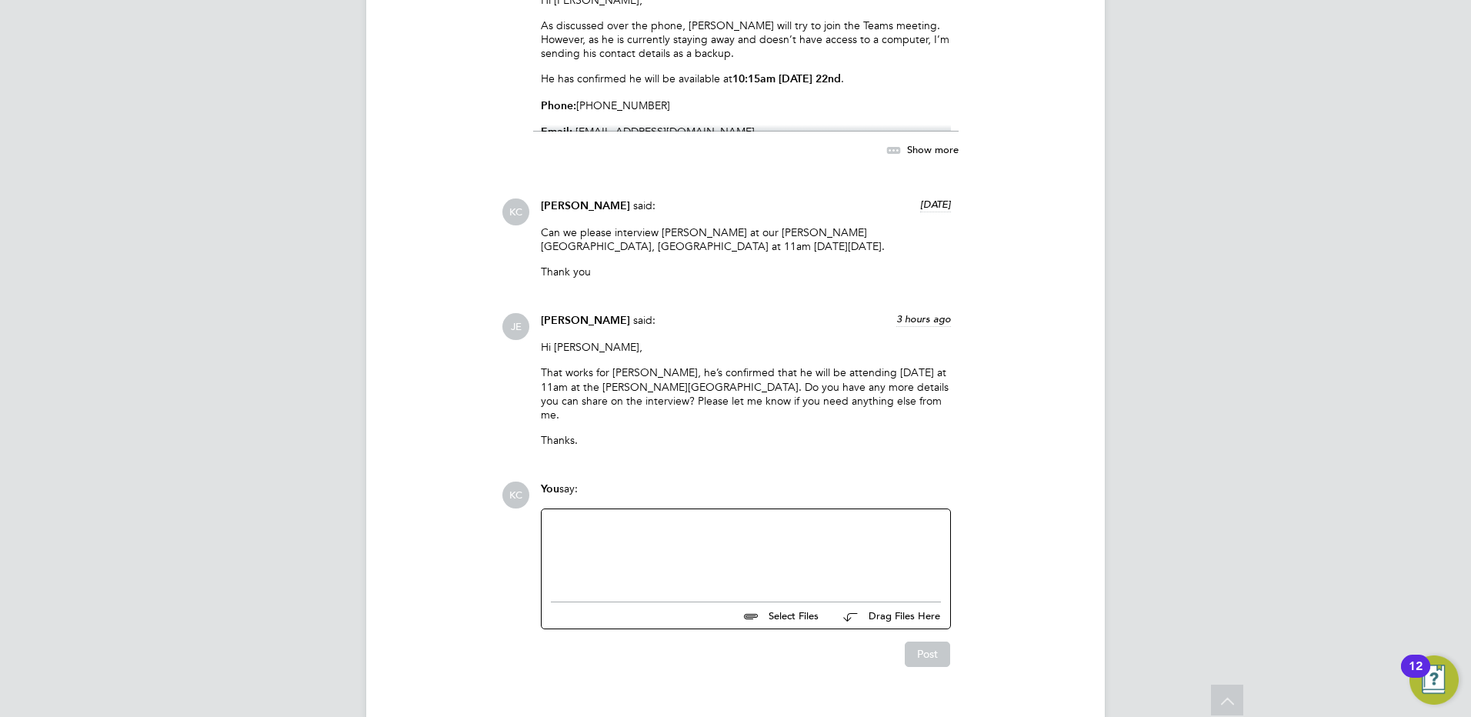
click at [716, 526] on div at bounding box center [746, 552] width 390 height 66
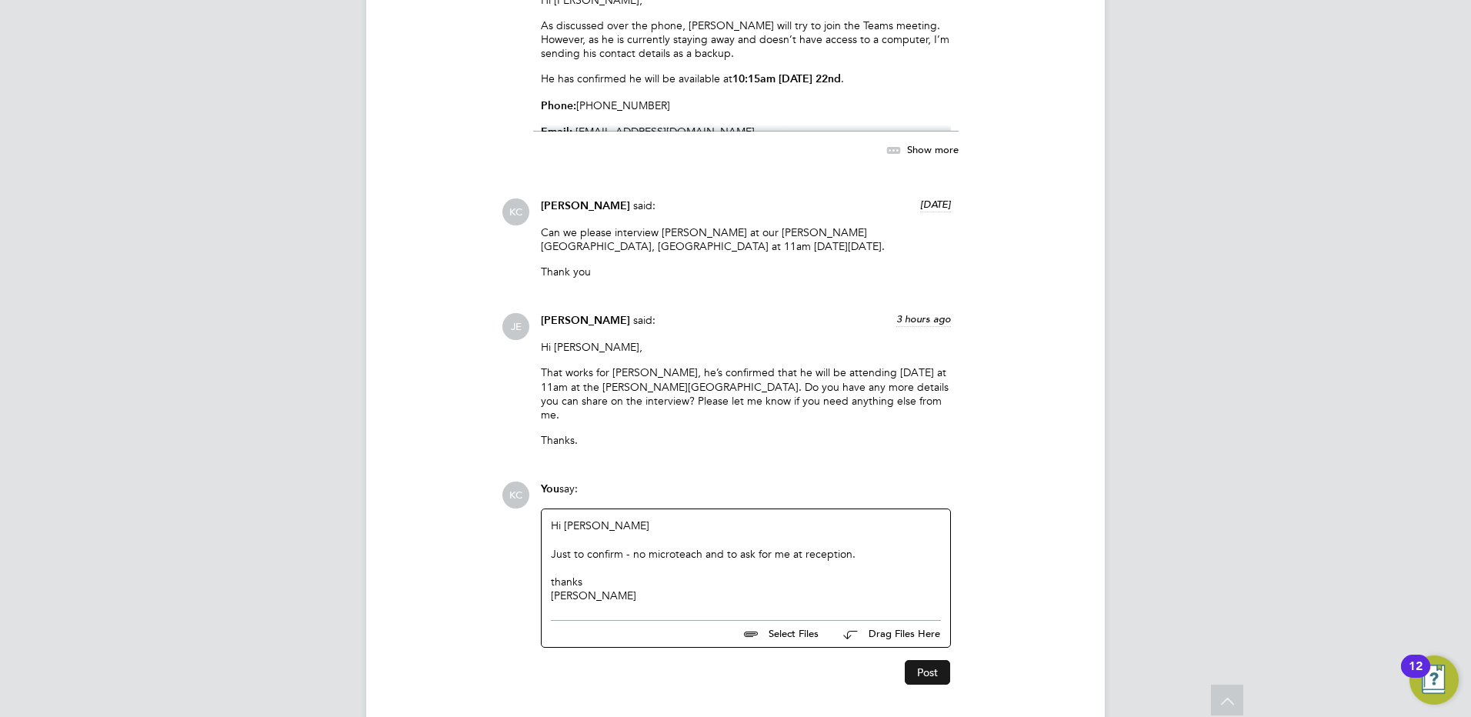
click at [919, 660] on button "Post" at bounding box center [927, 672] width 45 height 25
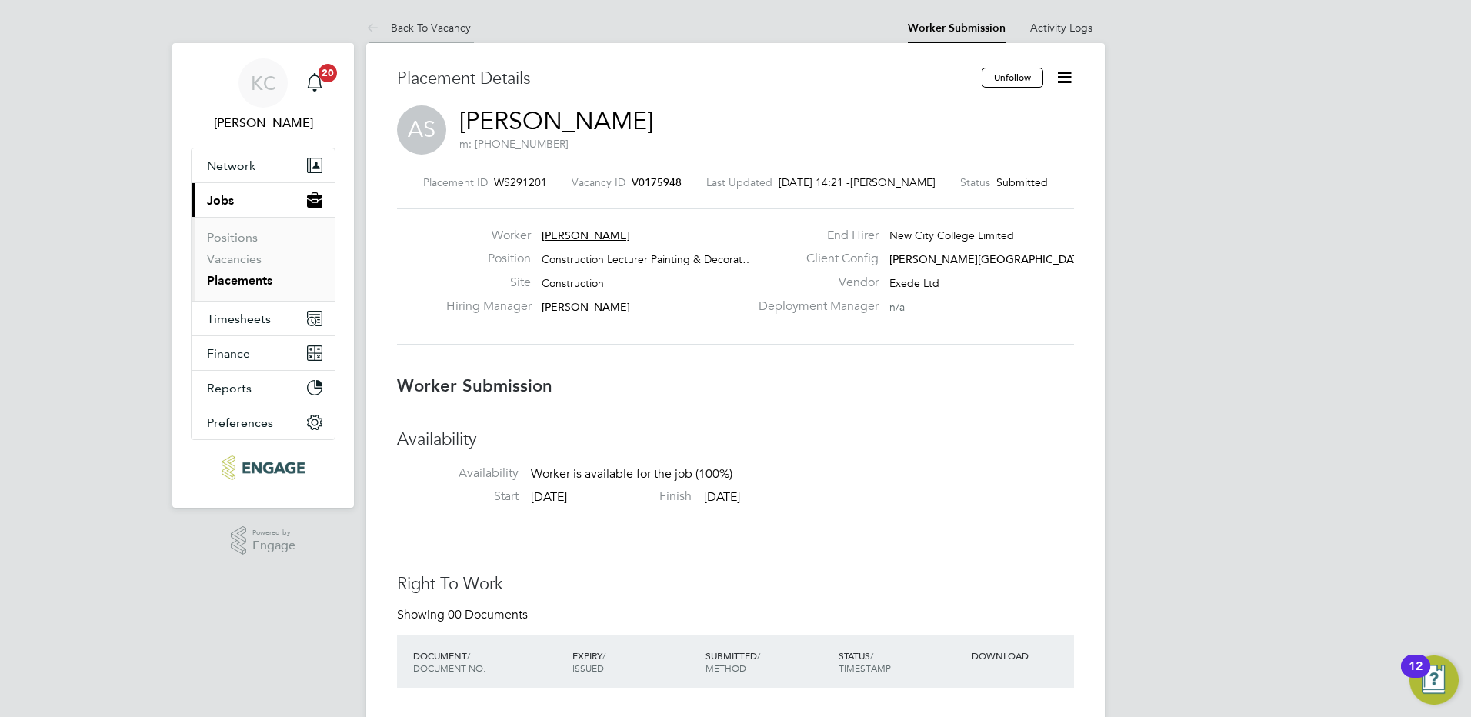
click at [435, 31] on link "Back To Vacancy" at bounding box center [418, 28] width 105 height 14
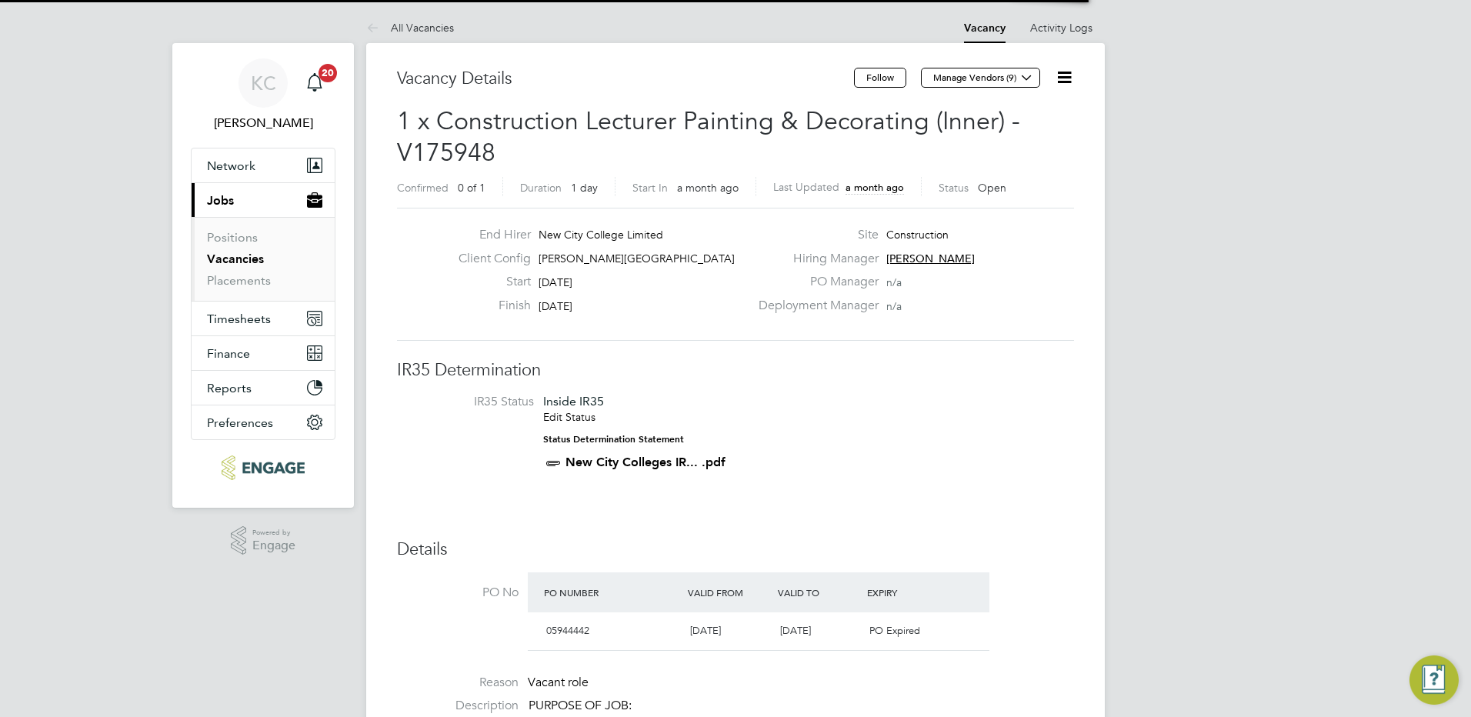
scroll to position [26, 145]
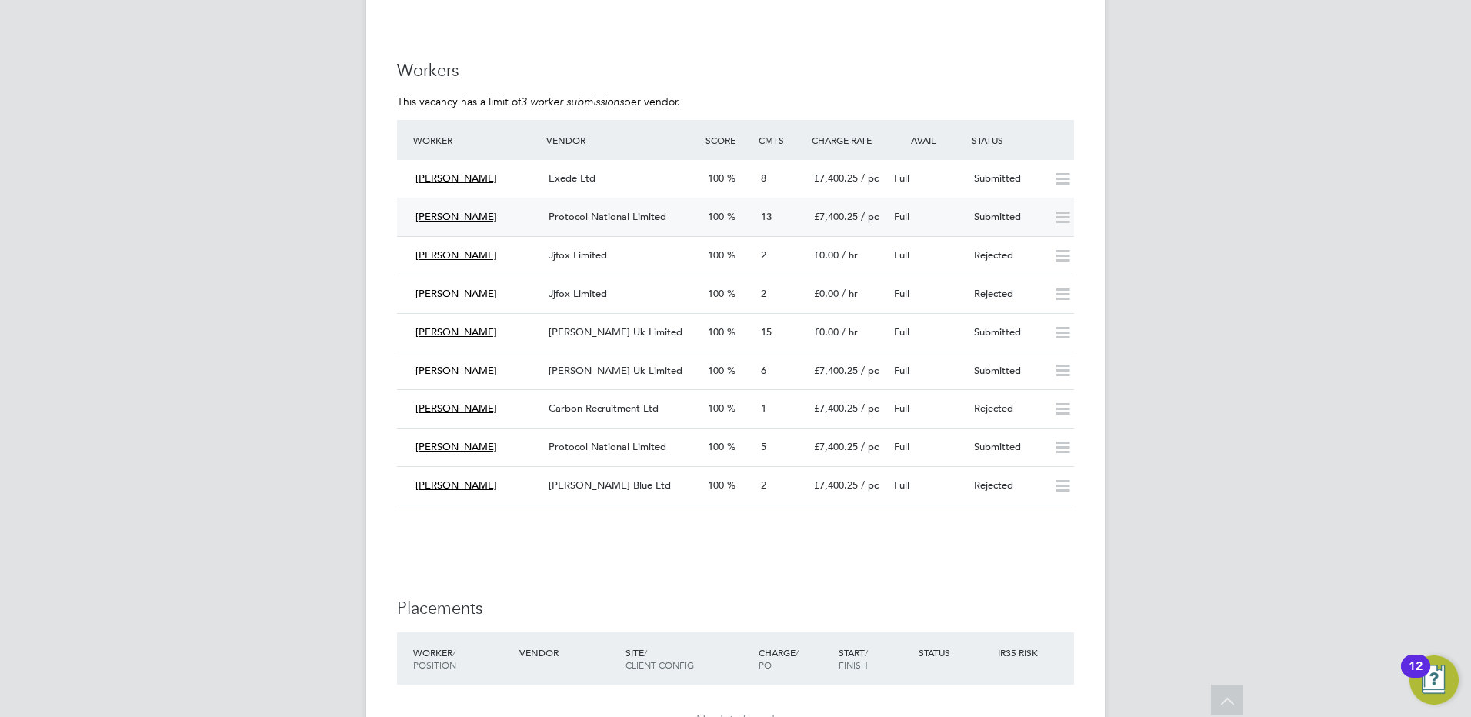
click at [583, 215] on span "Protocol National Limited" at bounding box center [608, 216] width 118 height 13
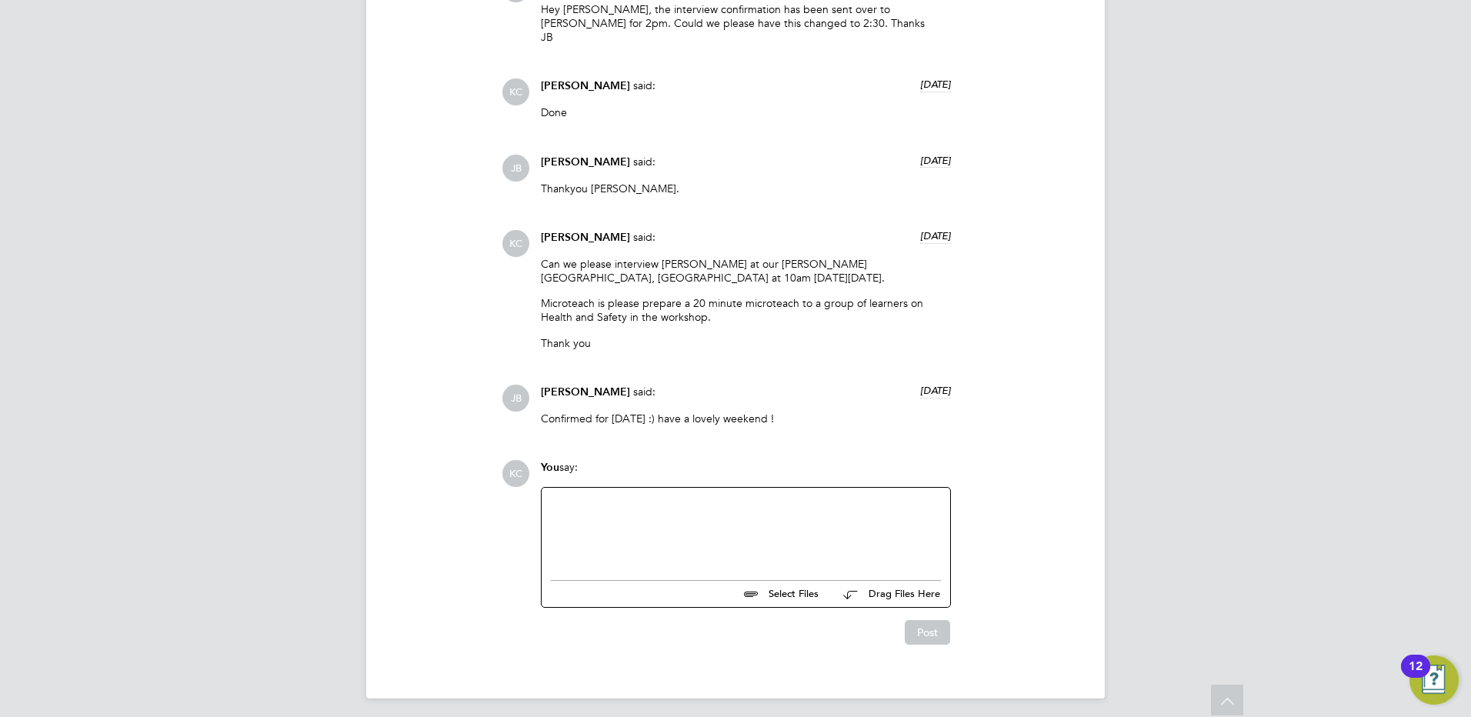
click at [772, 524] on div at bounding box center [746, 530] width 390 height 66
click at [918, 638] on button "Post" at bounding box center [927, 632] width 45 height 25
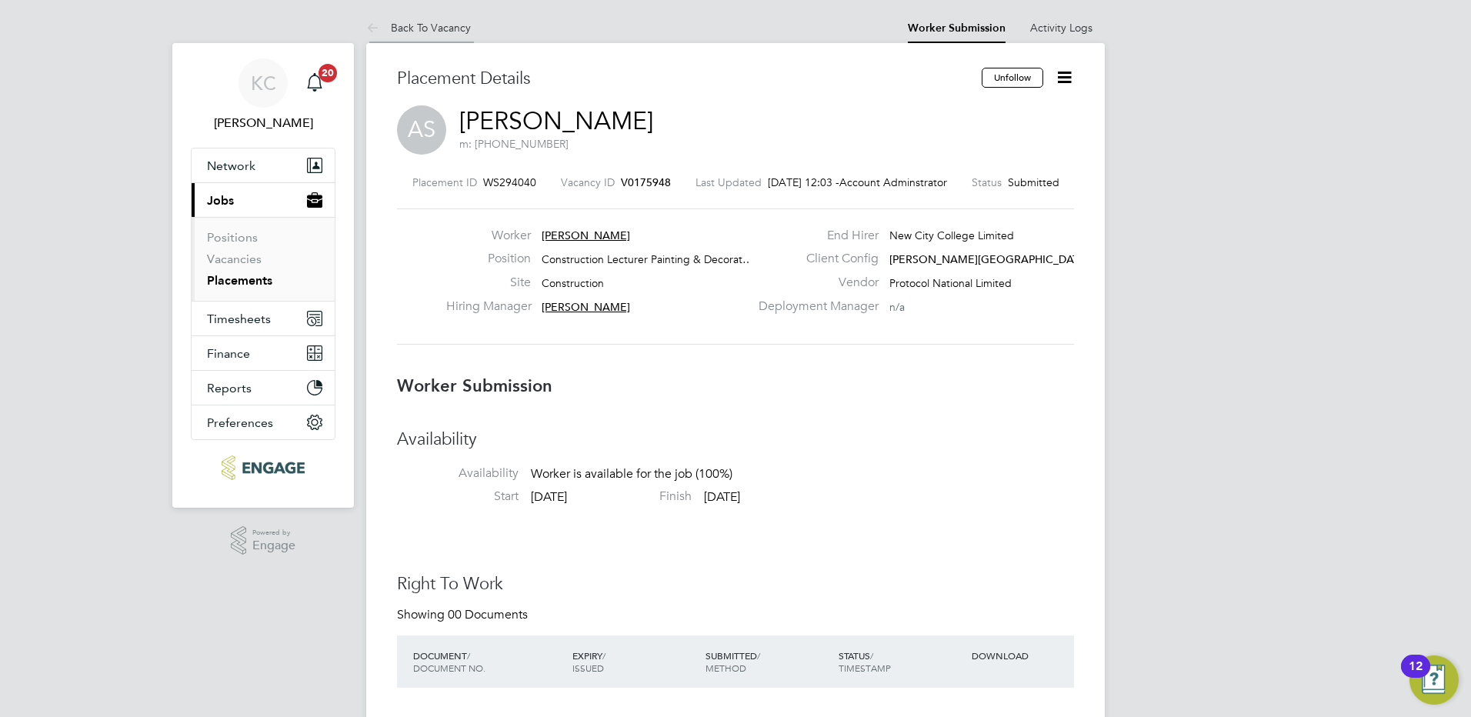
click at [436, 32] on link "Back To Vacancy" at bounding box center [418, 28] width 105 height 14
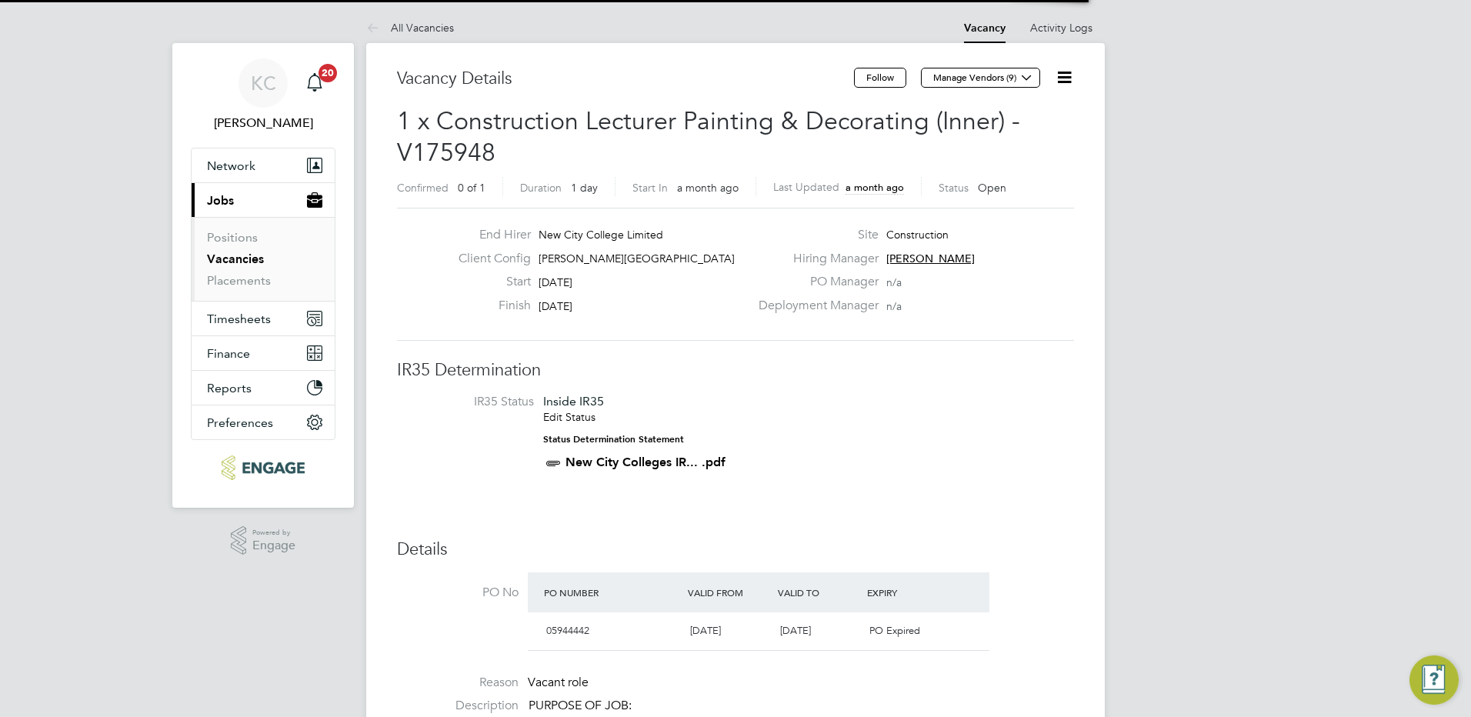
scroll to position [45, 108]
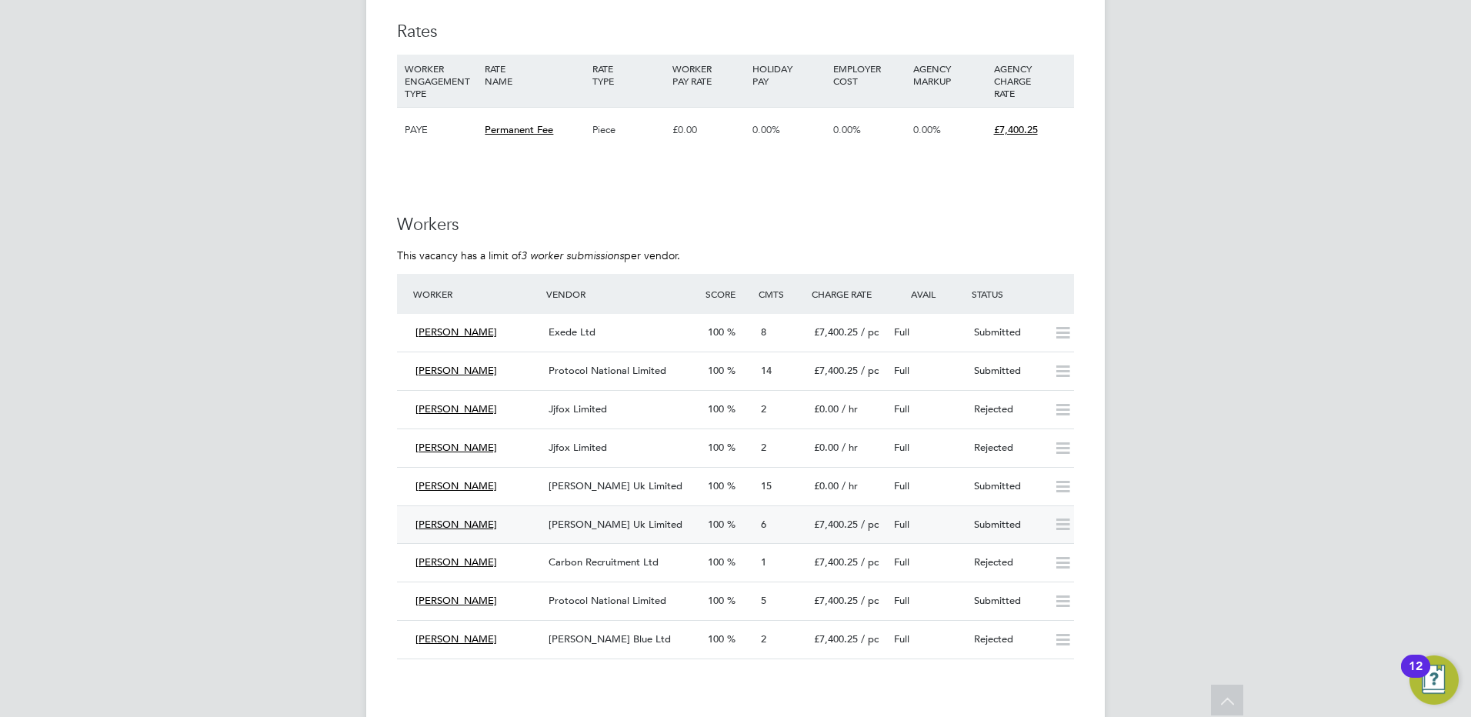
click at [579, 522] on span "[PERSON_NAME] Uk Limited" at bounding box center [616, 524] width 134 height 13
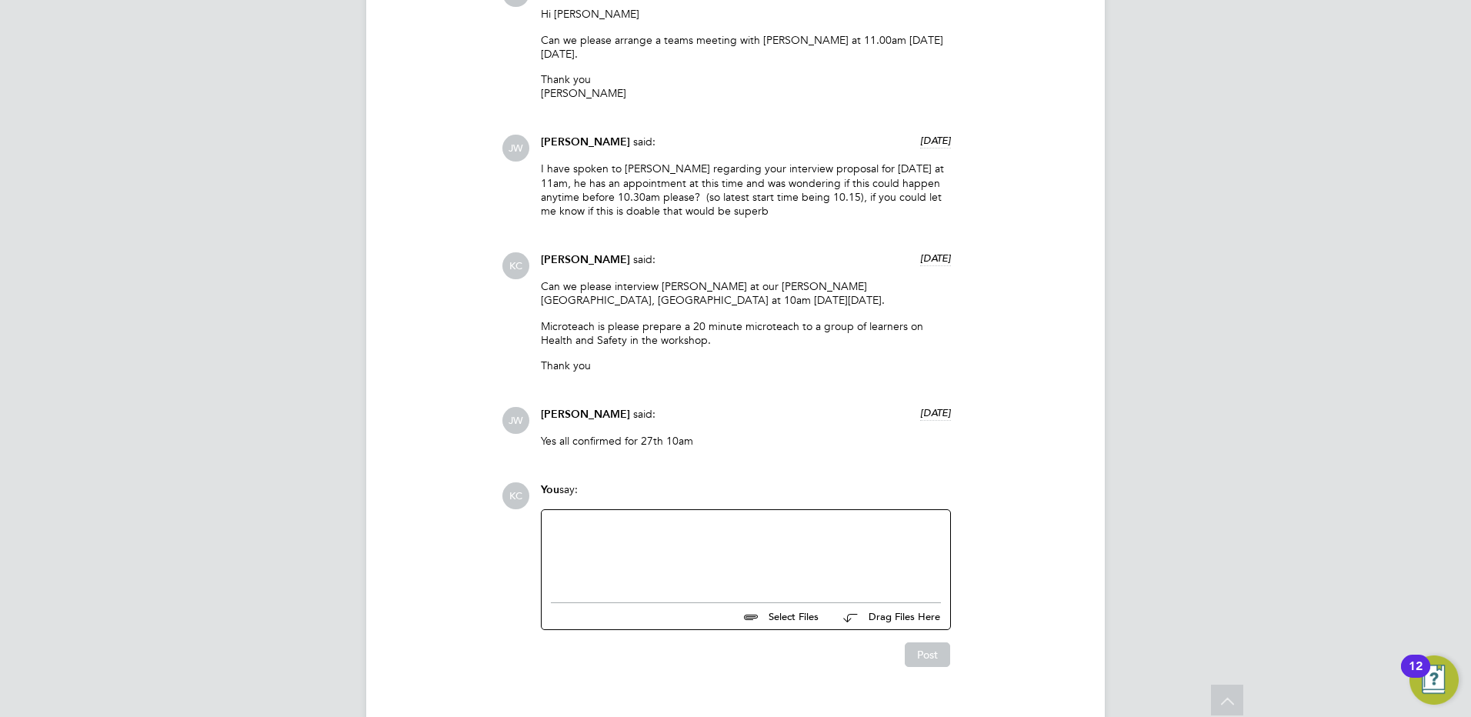
click at [703, 548] on div at bounding box center [746, 552] width 390 height 66
click at [943, 660] on button "Post" at bounding box center [927, 655] width 45 height 25
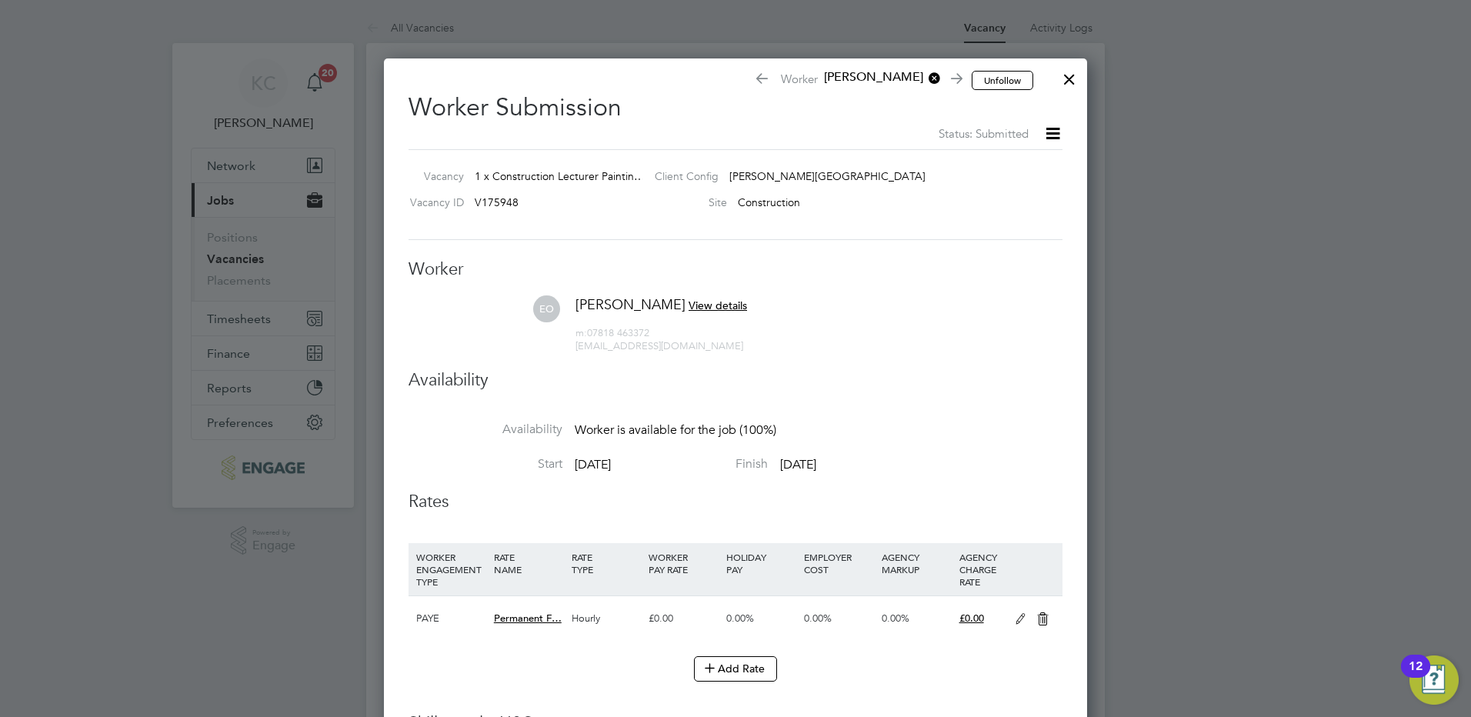
click at [1074, 77] on div at bounding box center [1070, 76] width 28 height 28
click at [1076, 79] on div at bounding box center [1070, 76] width 28 height 28
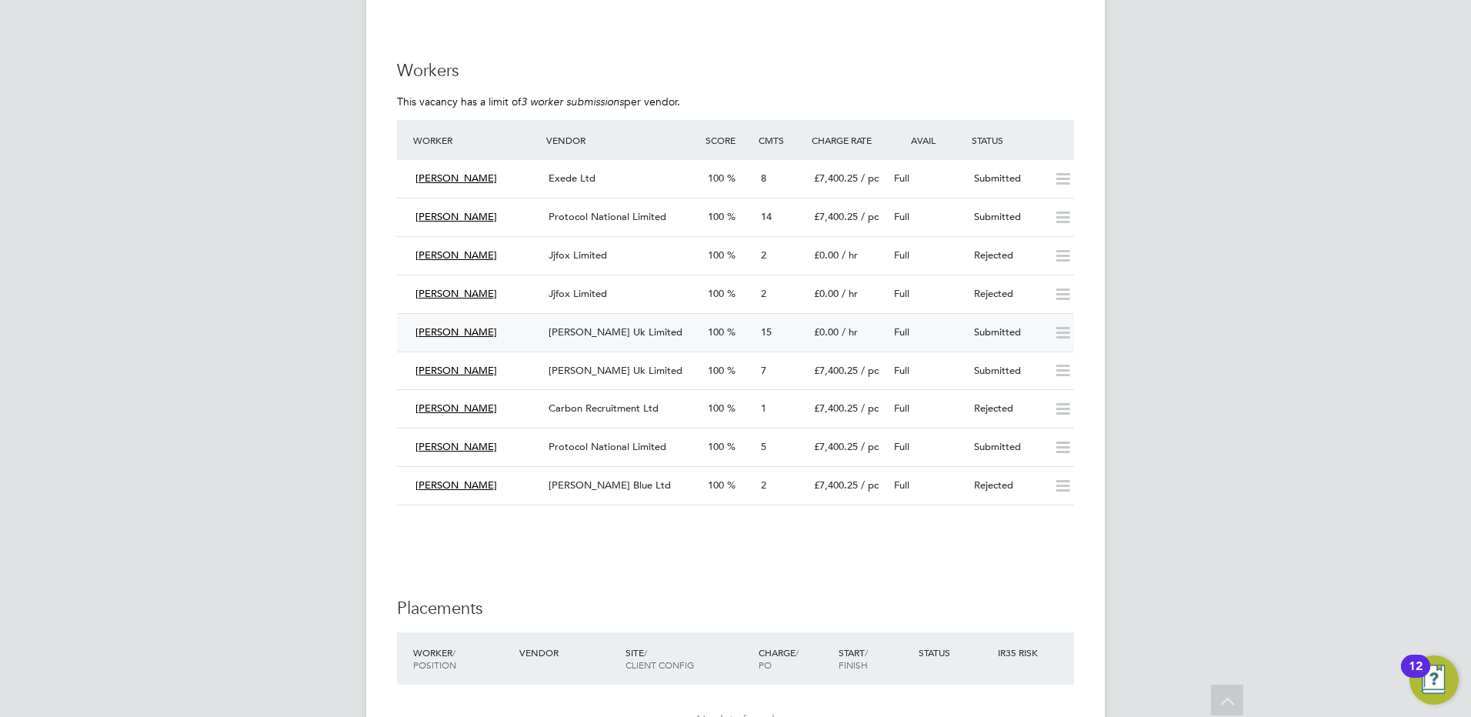
click at [599, 327] on span "[PERSON_NAME] Uk Limited" at bounding box center [616, 332] width 134 height 13
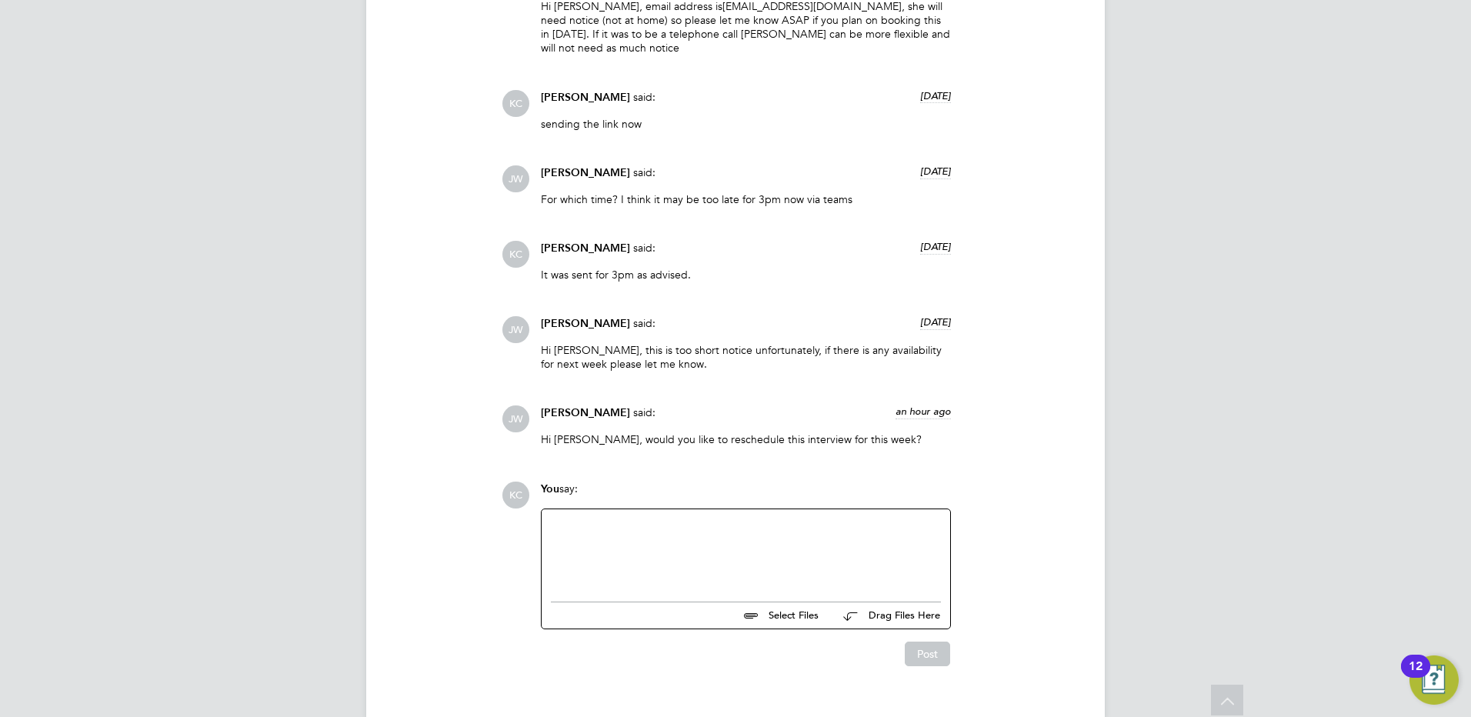
click at [797, 519] on div at bounding box center [746, 552] width 390 height 66
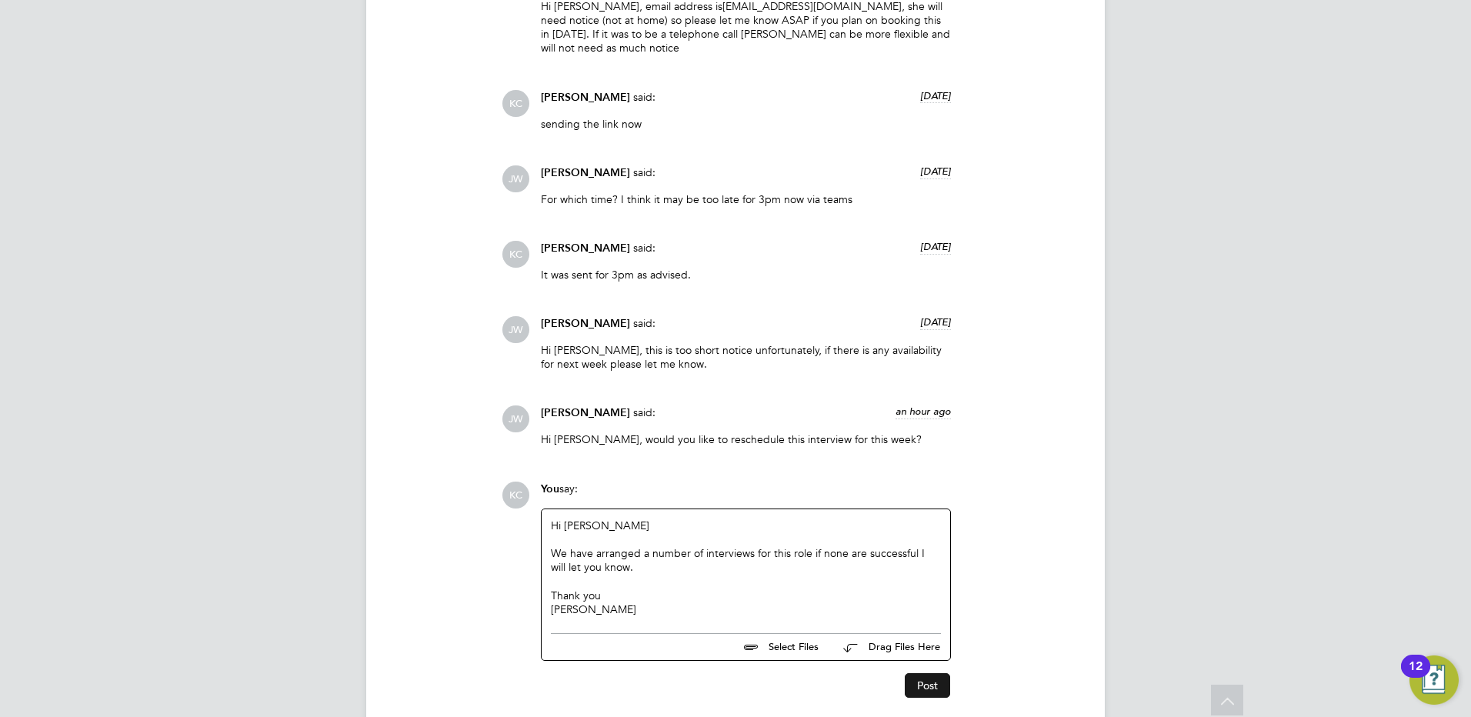
click at [928, 673] on button "Post" at bounding box center [927, 685] width 45 height 25
